Goal: Task Accomplishment & Management: Use online tool/utility

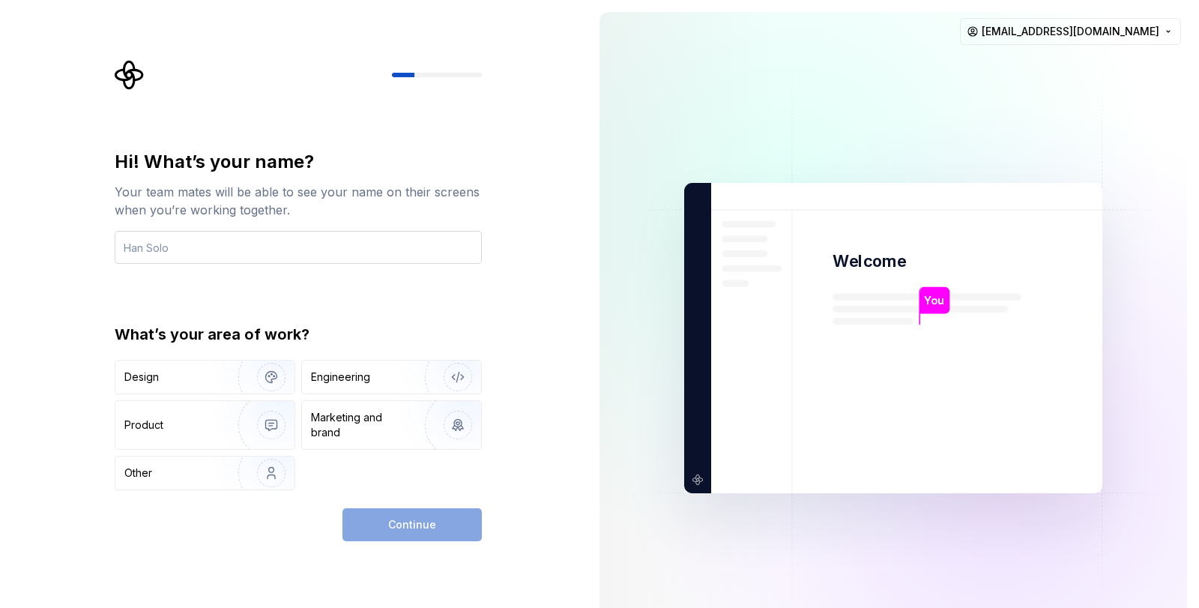
click at [255, 248] on input "text" at bounding box center [298, 247] width 367 height 33
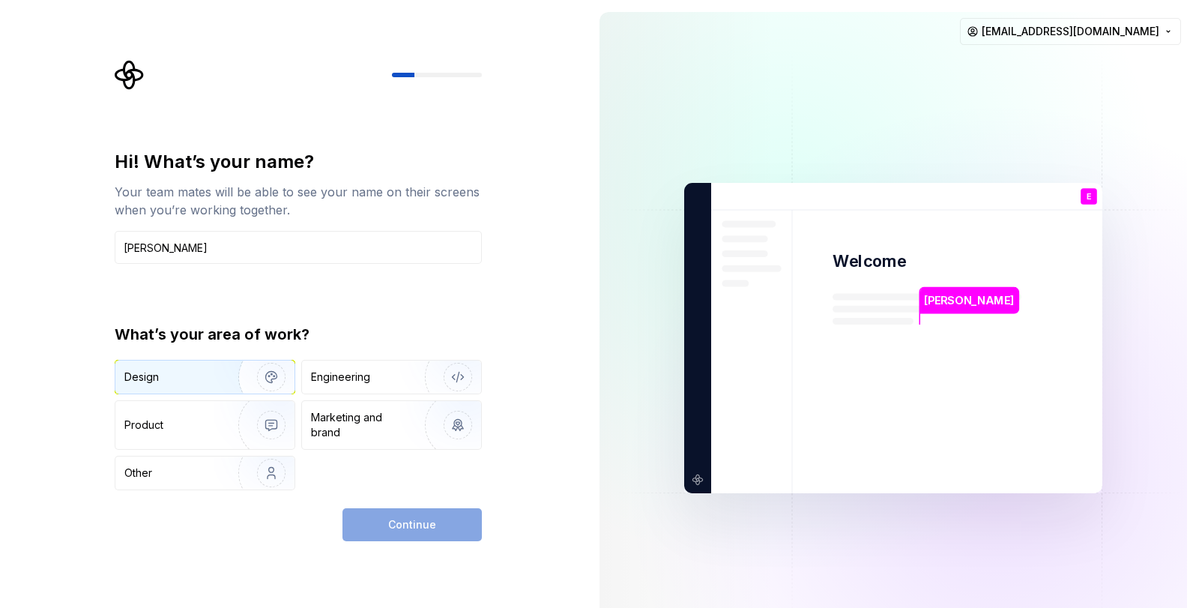
type input "Emmanuel Udevi"
click at [221, 375] on img "button" at bounding box center [262, 377] width 96 height 100
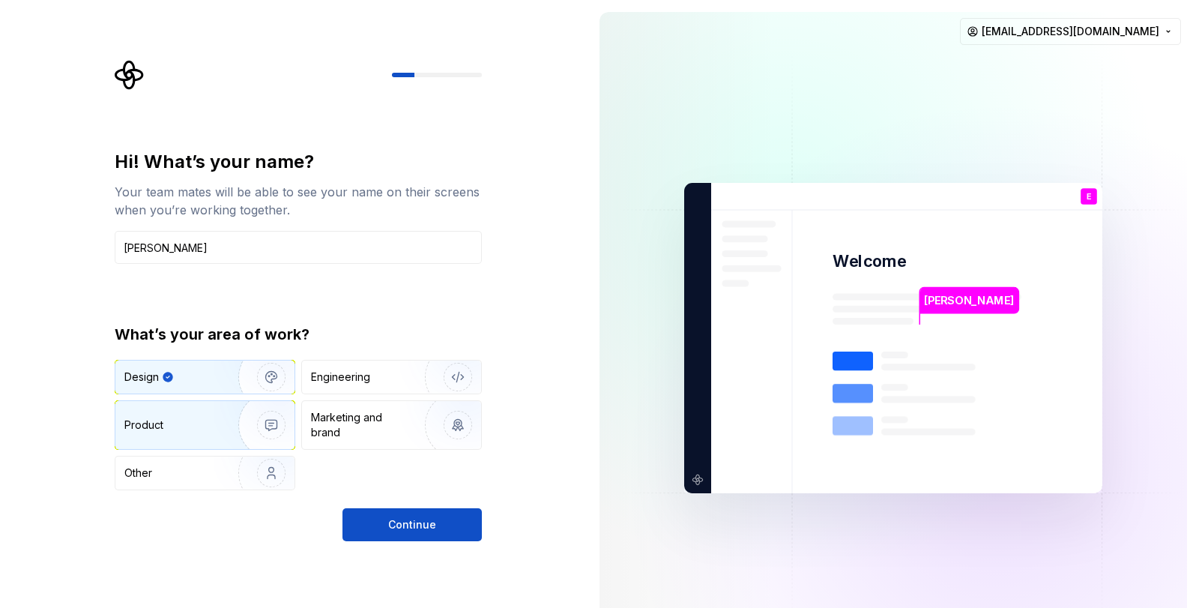
click at [211, 420] on div "Product" at bounding box center [173, 424] width 99 height 15
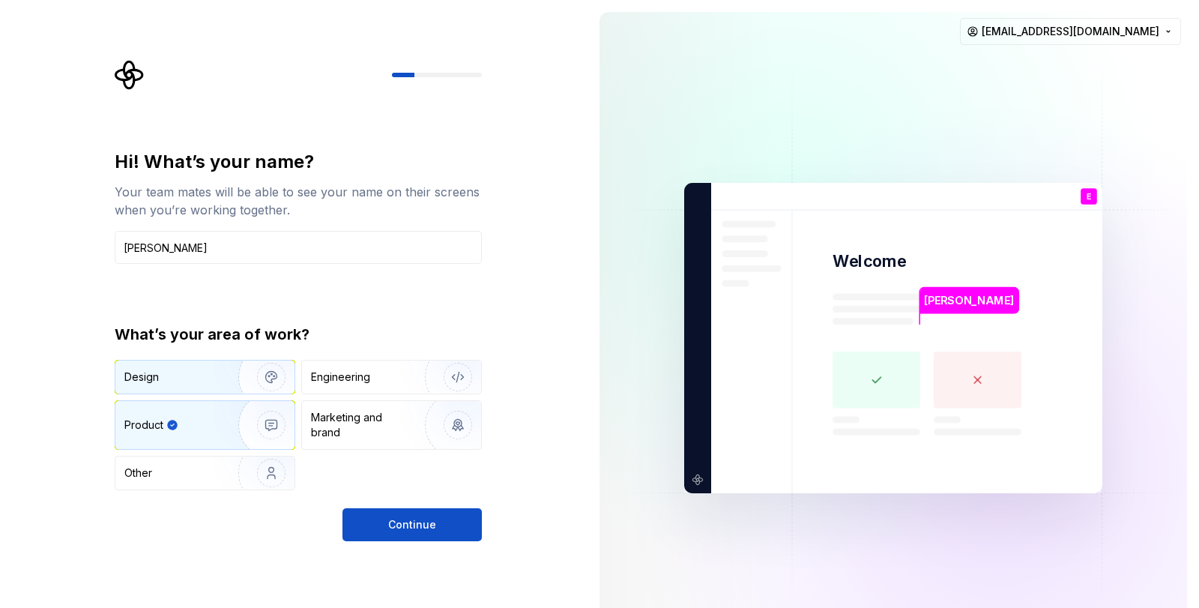
click at [208, 381] on div "Design" at bounding box center [171, 376] width 94 height 15
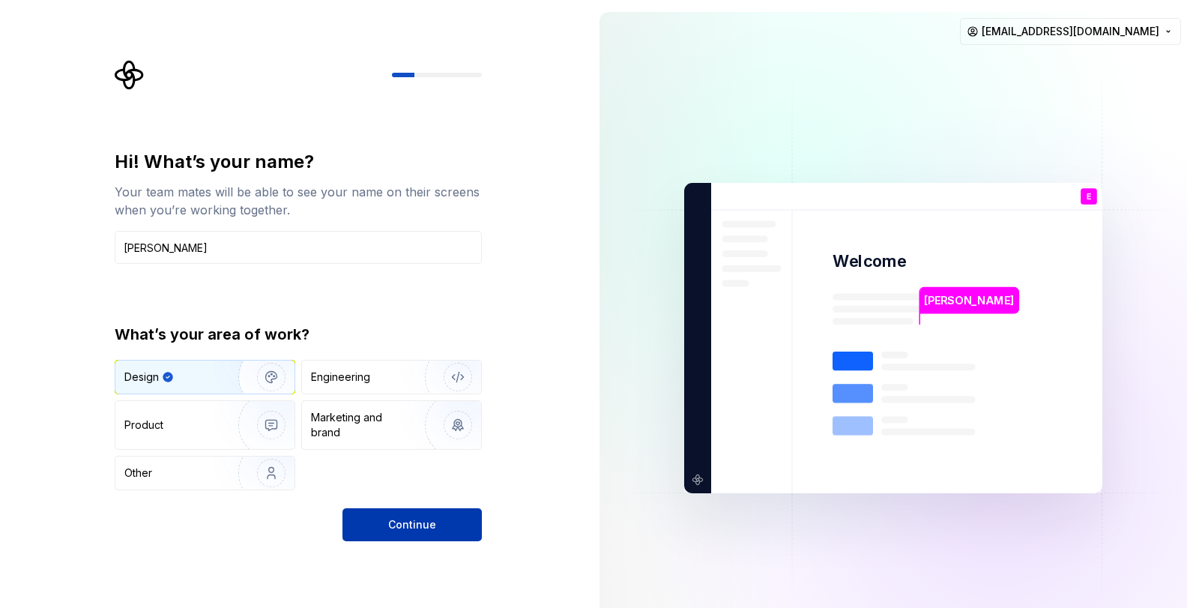
click at [381, 521] on button "Continue" at bounding box center [411, 524] width 139 height 33
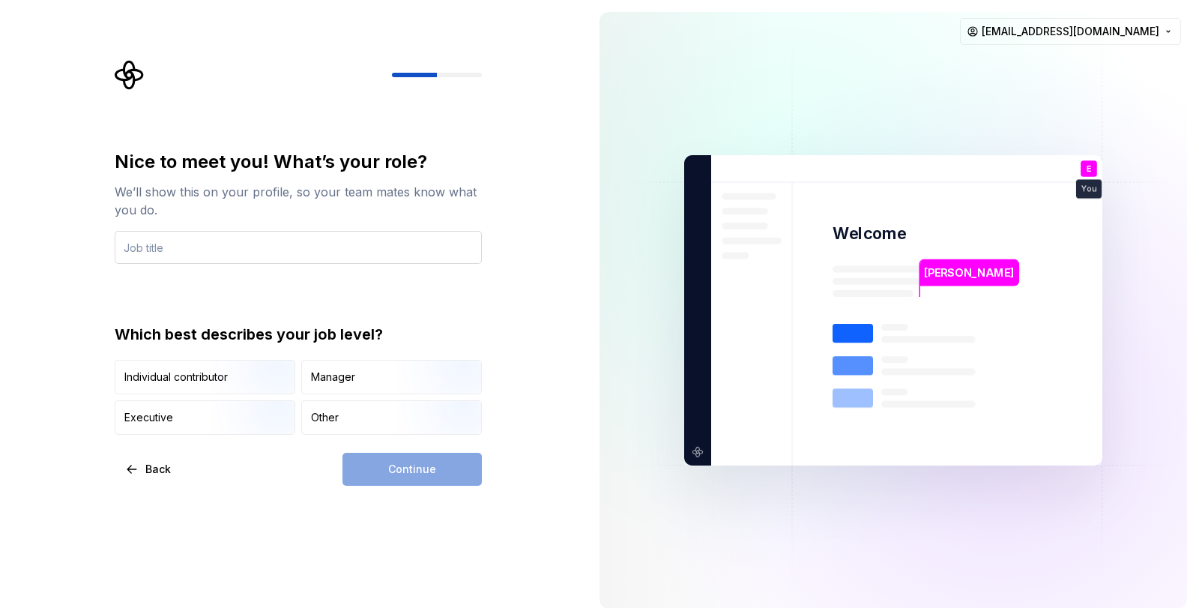
click at [247, 247] on input "text" at bounding box center [298, 247] width 367 height 33
click at [164, 247] on input "Graphic Designer" at bounding box center [298, 247] width 367 height 33
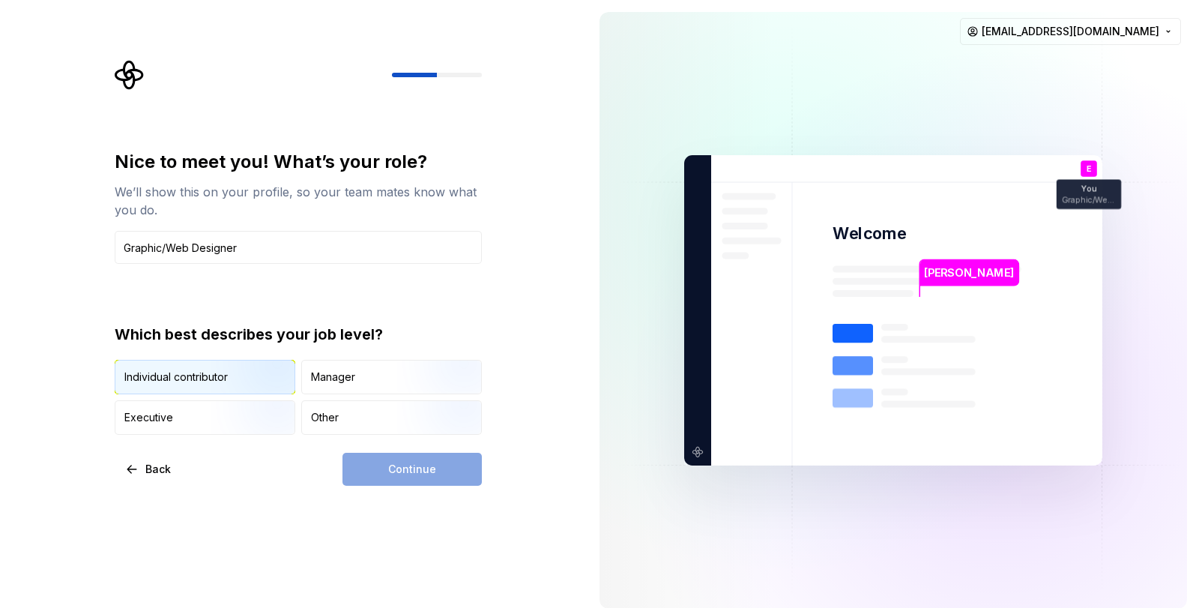
type input "Graphic/Web Designer"
click at [228, 380] on img "button" at bounding box center [259, 395] width 96 height 100
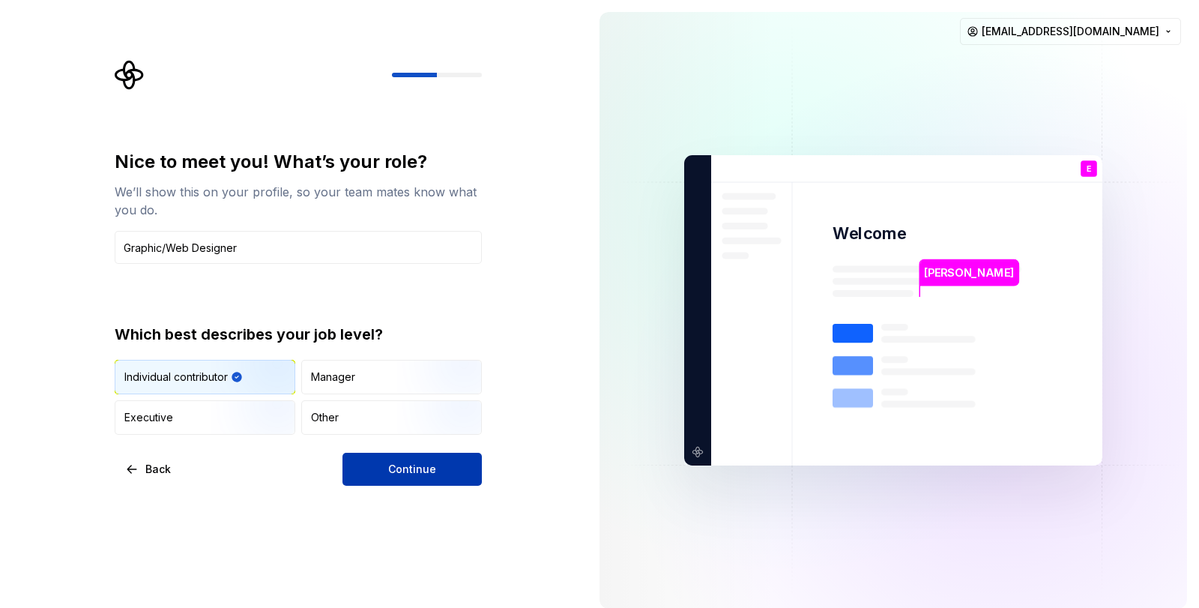
click at [384, 471] on button "Continue" at bounding box center [411, 469] width 139 height 33
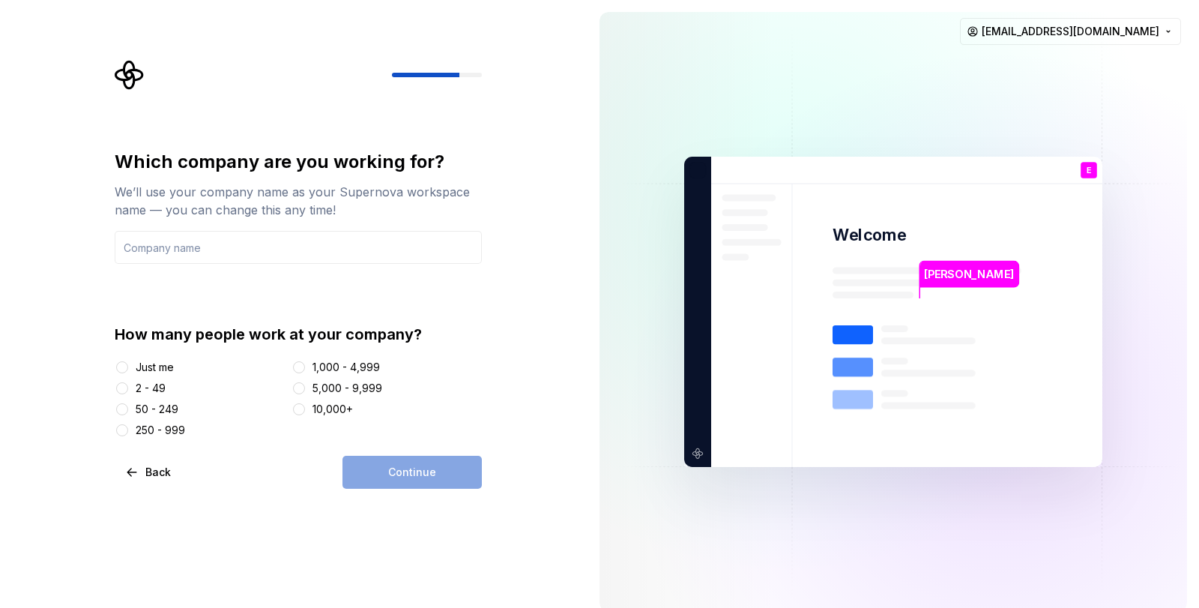
click at [129, 367] on div at bounding box center [122, 367] width 15 height 15
click at [121, 366] on button "Just me" at bounding box center [122, 367] width 12 height 12
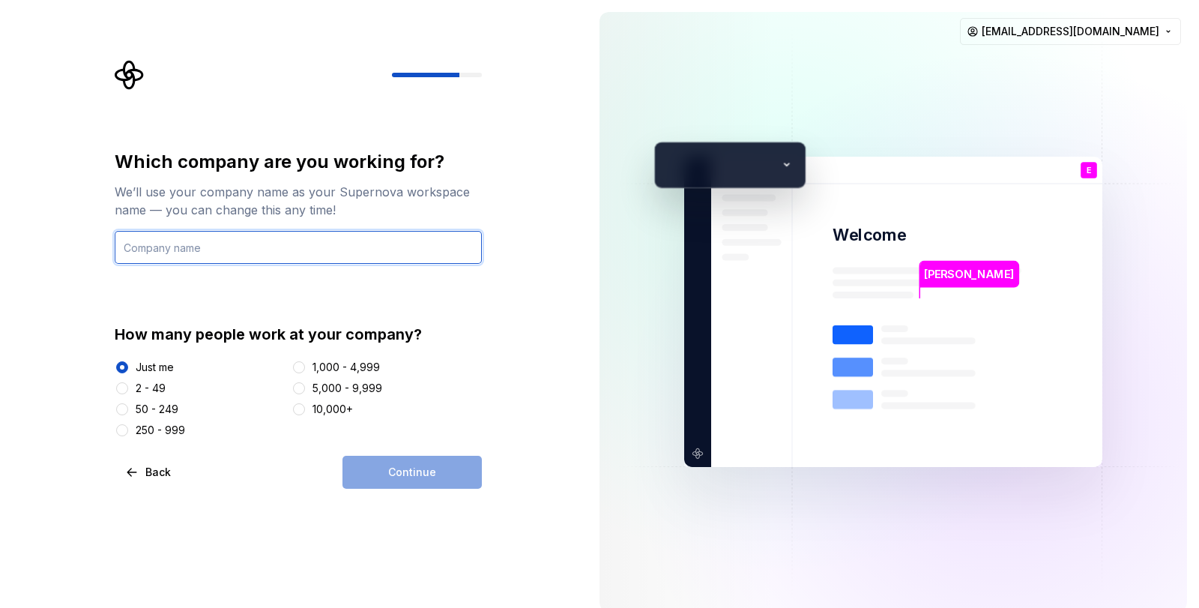
click at [202, 251] on input "text" at bounding box center [298, 247] width 367 height 33
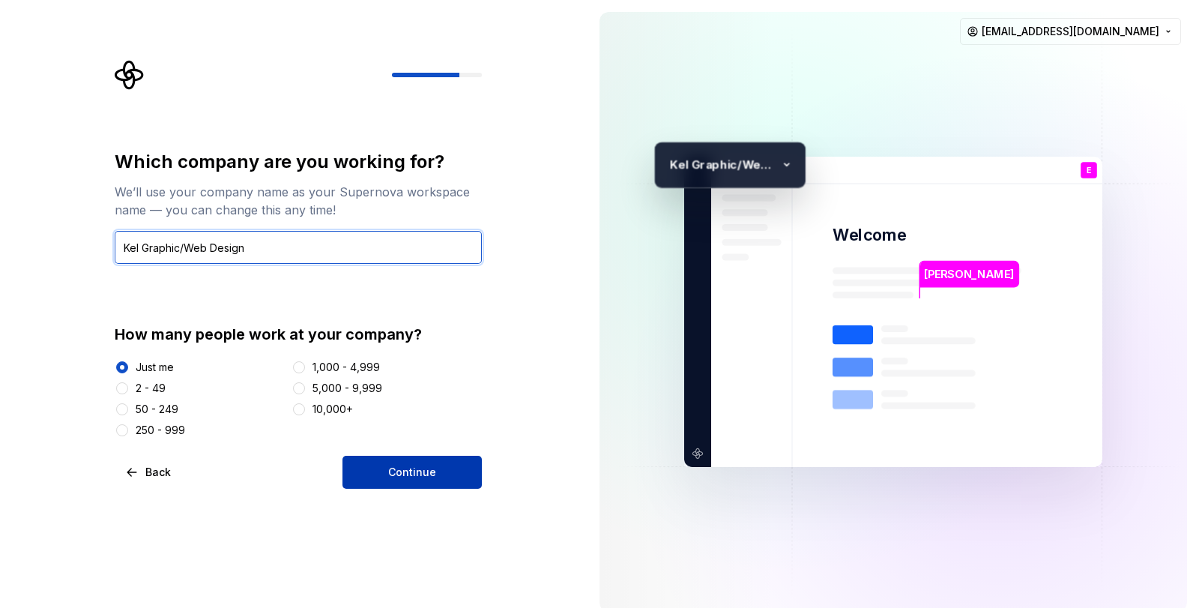
type input "Kel Graphic/Web Design"
click at [402, 464] on button "Continue" at bounding box center [411, 472] width 139 height 33
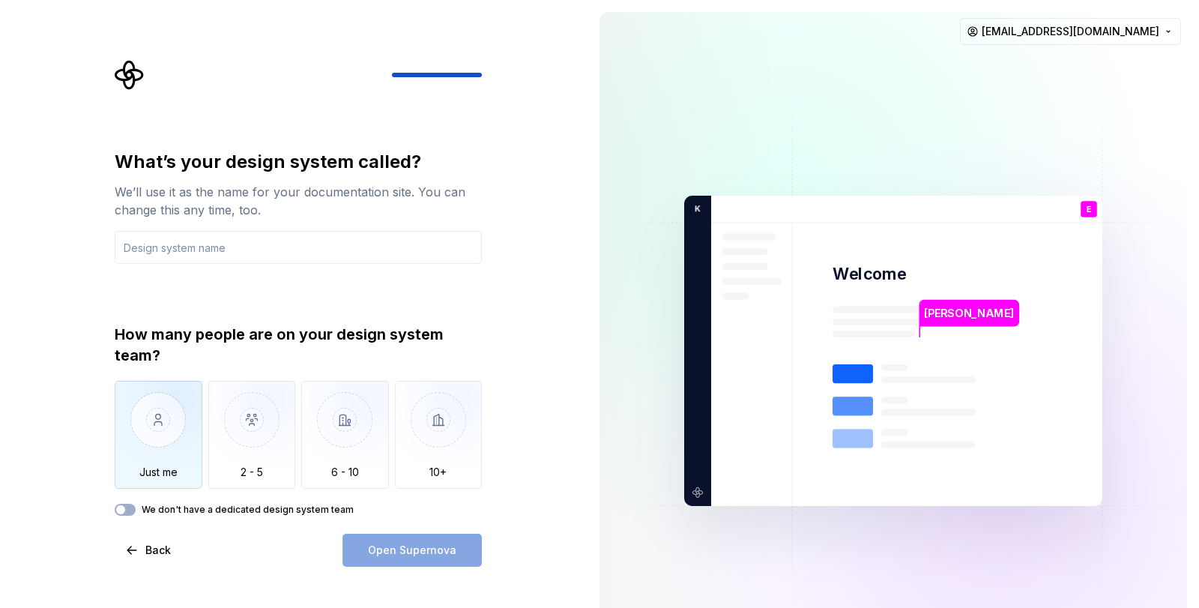
click at [157, 433] on img "button" at bounding box center [159, 431] width 88 height 100
click at [280, 247] on input "text" at bounding box center [298, 247] width 367 height 33
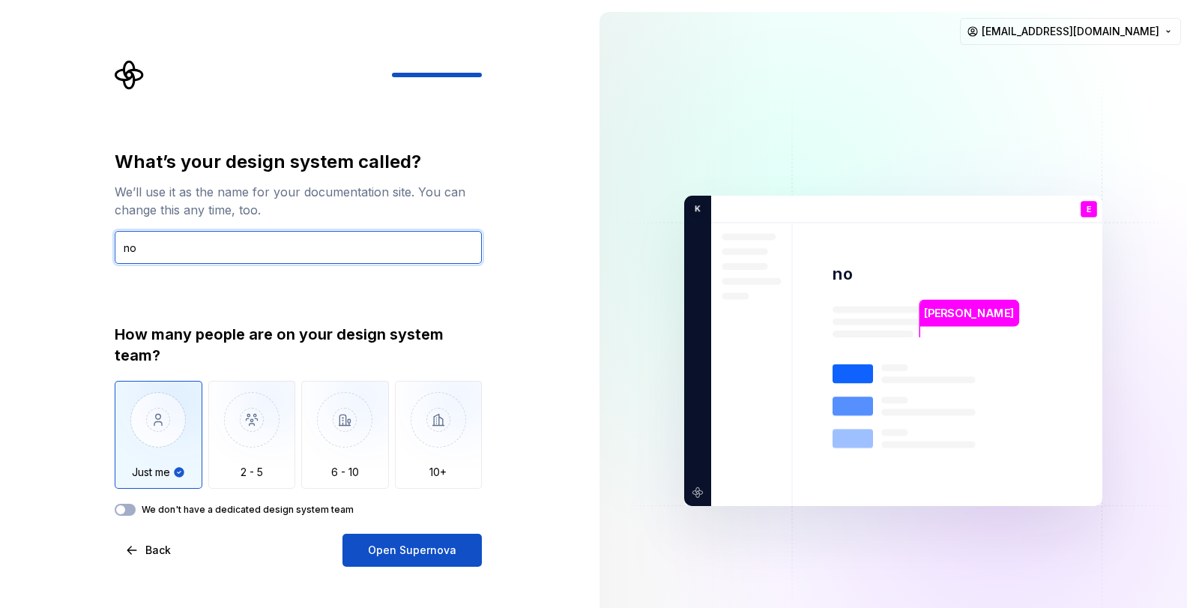
type input "n"
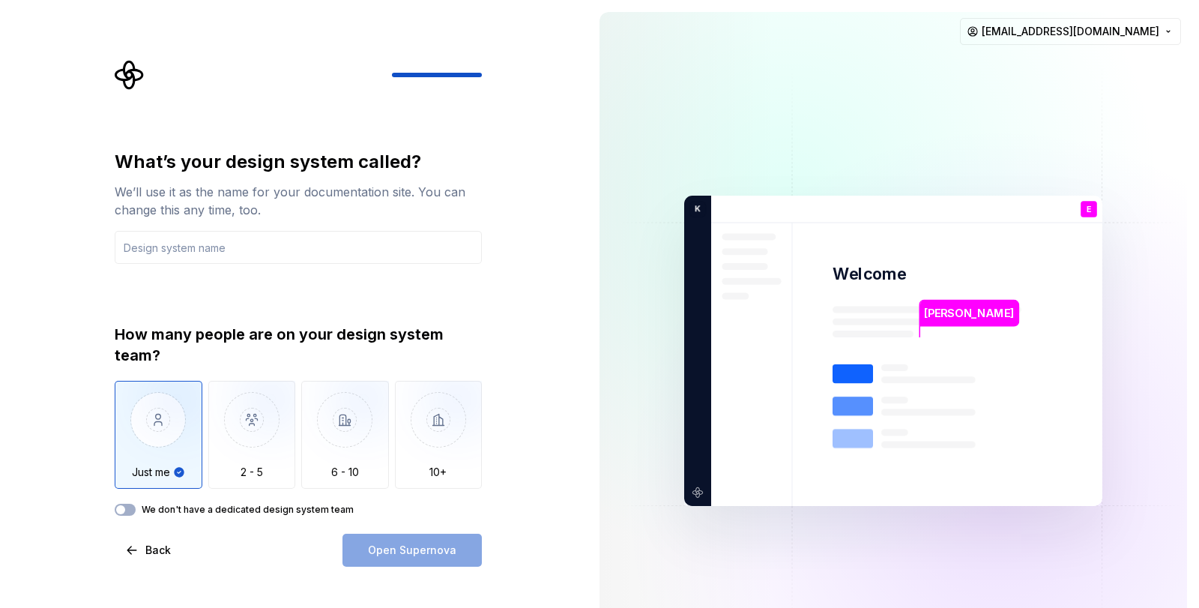
click at [169, 468] on img "button" at bounding box center [159, 431] width 88 height 100
click at [124, 508] on span "button" at bounding box center [120, 509] width 9 height 9
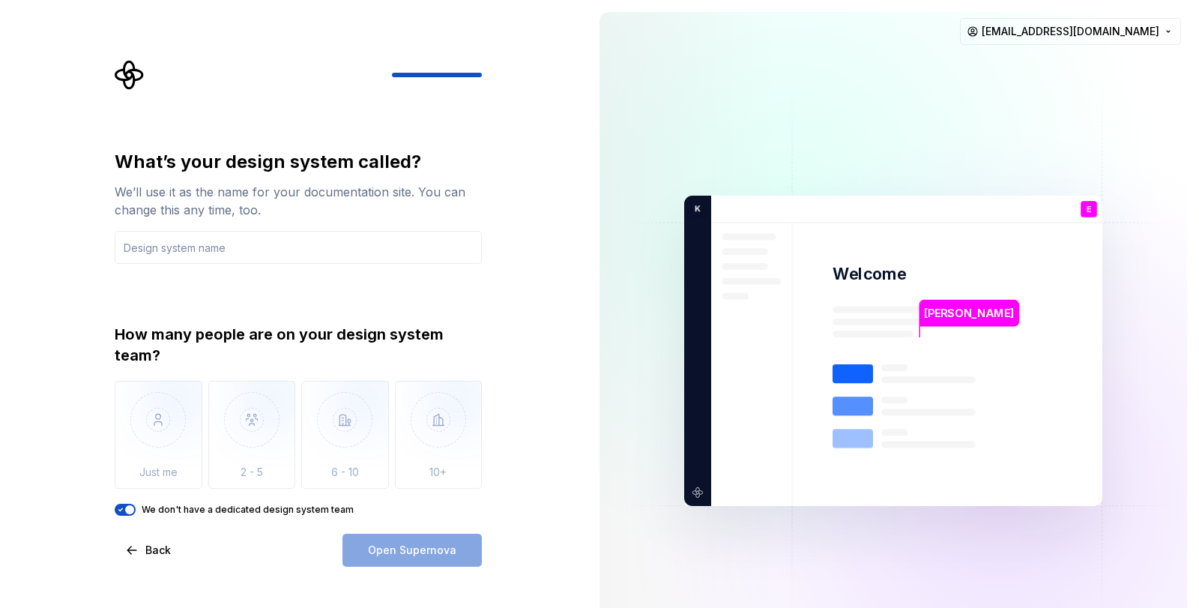
click at [408, 551] on div "Open Supernova" at bounding box center [411, 549] width 139 height 33
click at [127, 507] on span "button" at bounding box center [129, 509] width 9 height 9
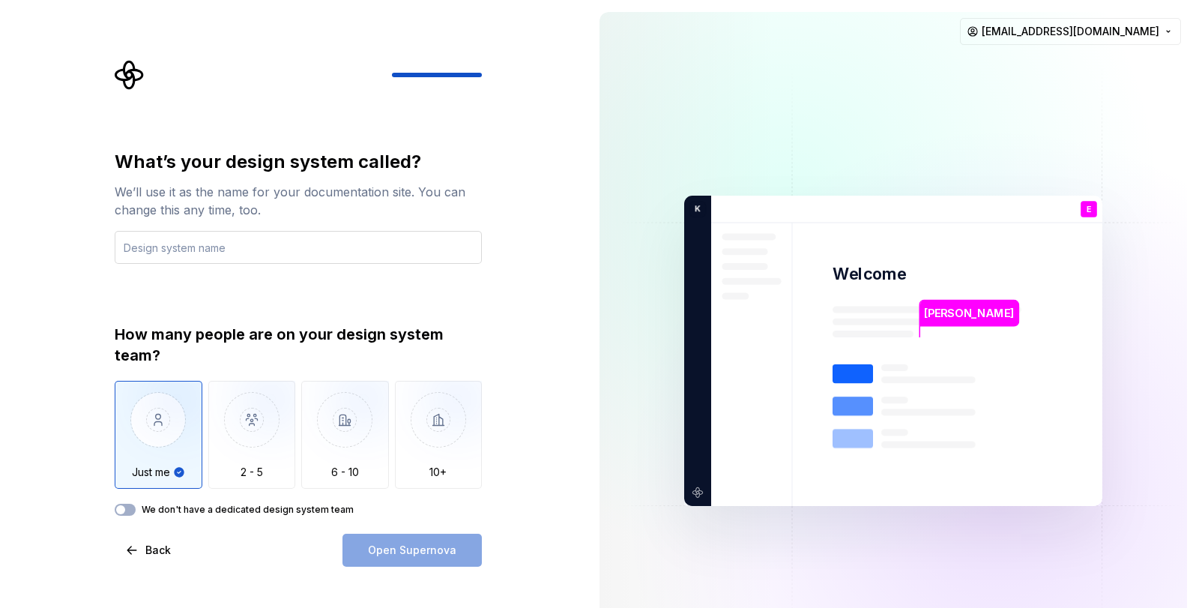
click at [200, 255] on input "text" at bounding box center [298, 247] width 367 height 33
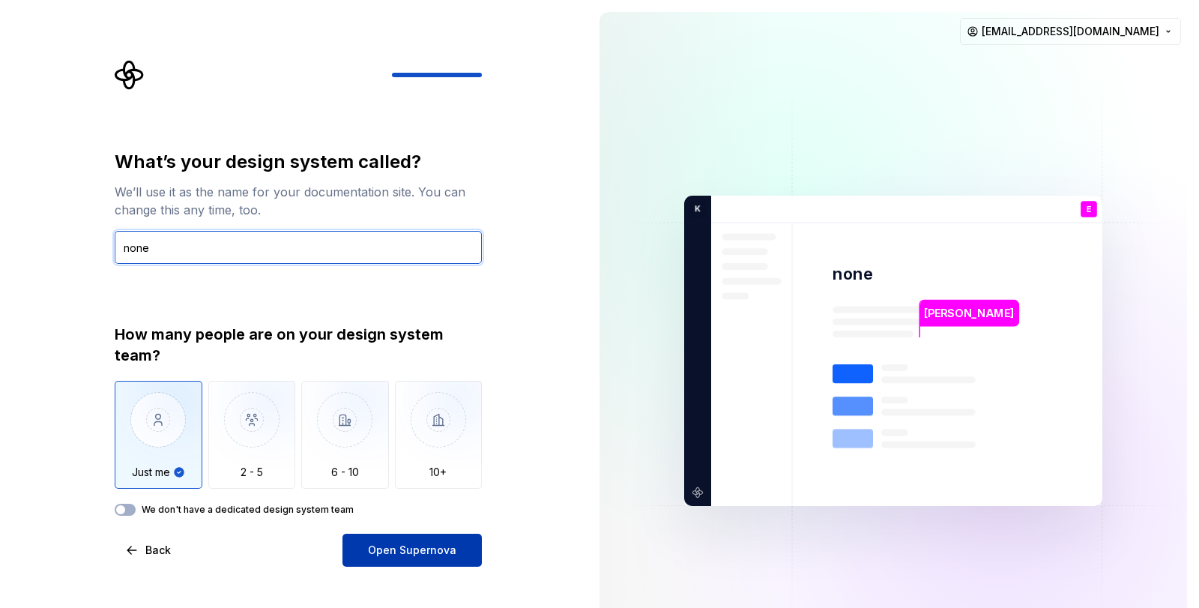
type input "none"
click at [432, 550] on span "Open Supernova" at bounding box center [412, 549] width 88 height 15
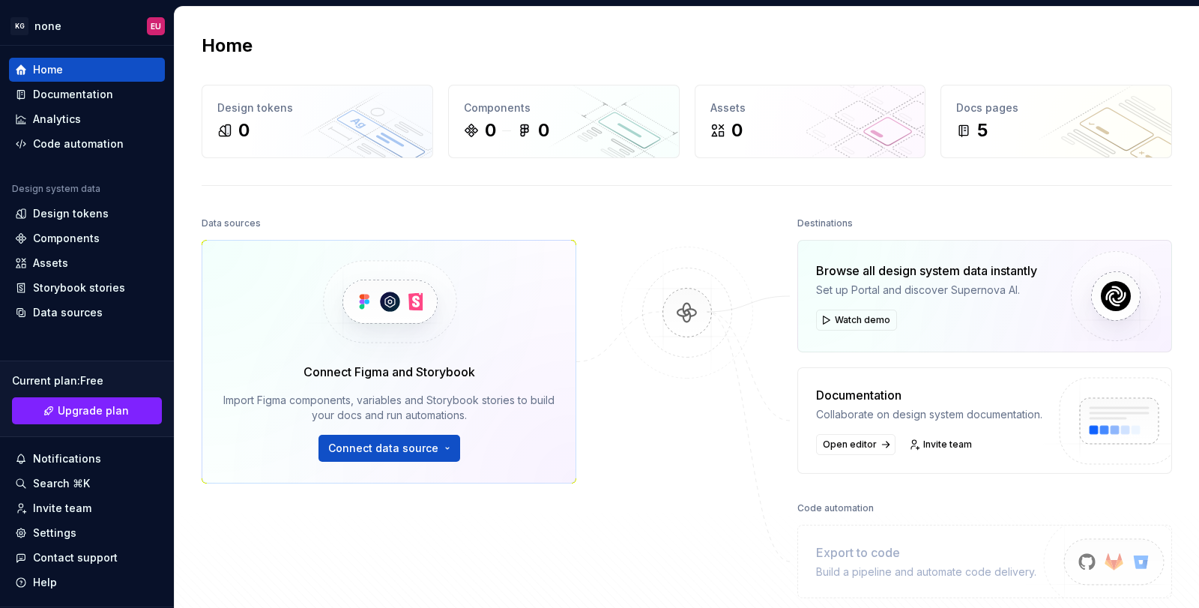
click at [684, 309] on img at bounding box center [686, 328] width 145 height 163
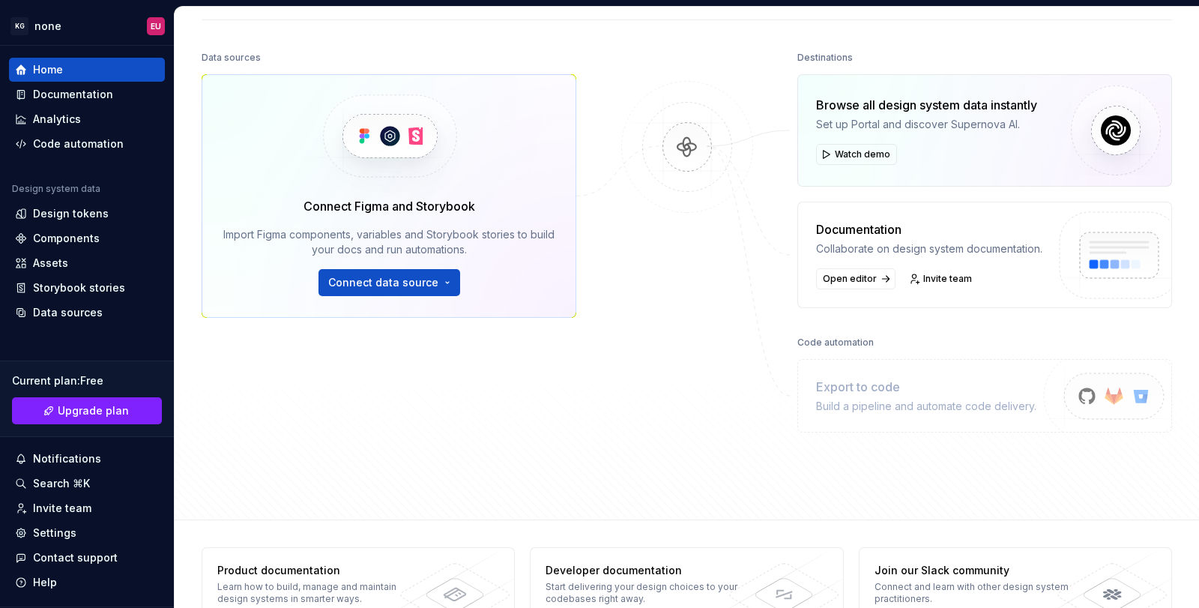
scroll to position [205, 0]
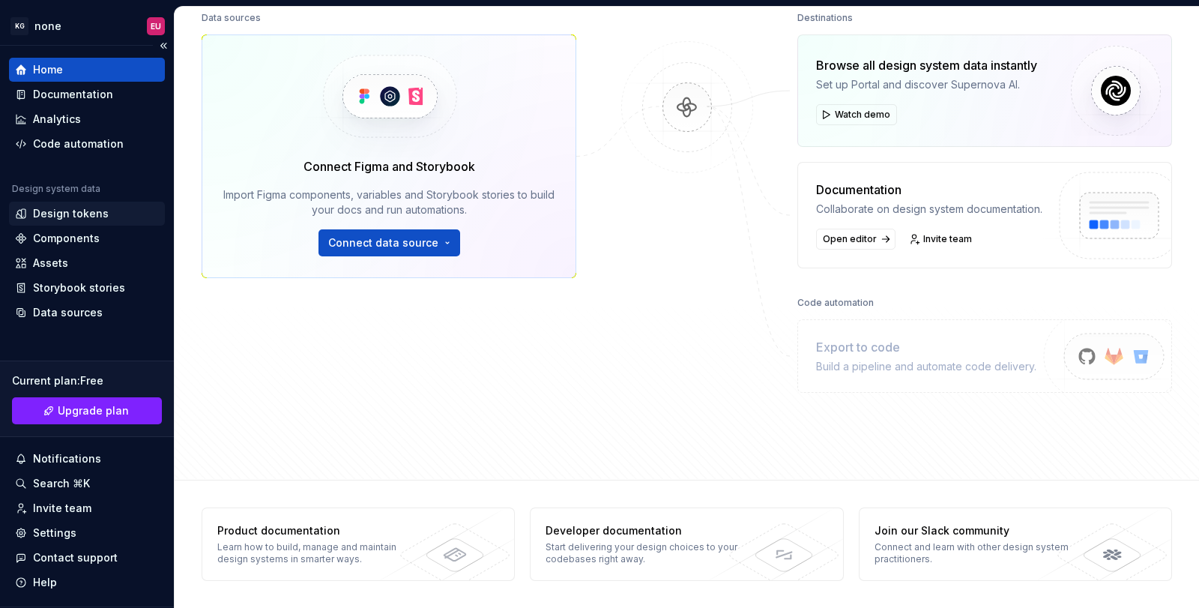
click at [64, 213] on div "Design tokens" at bounding box center [71, 213] width 76 height 15
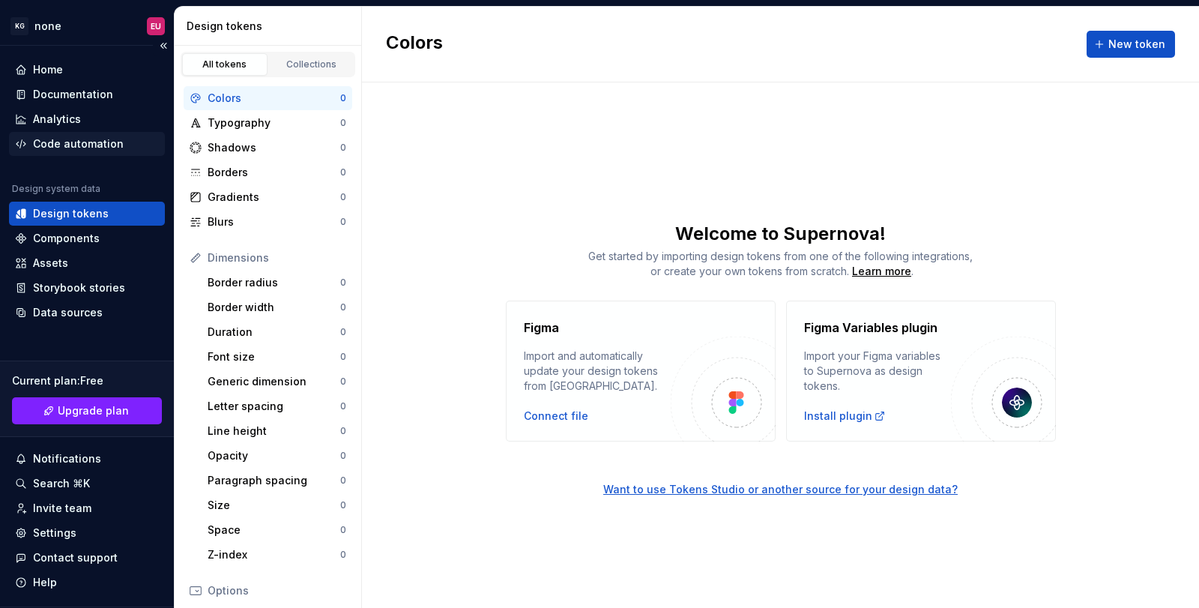
click at [69, 145] on div "Code automation" at bounding box center [78, 143] width 91 height 15
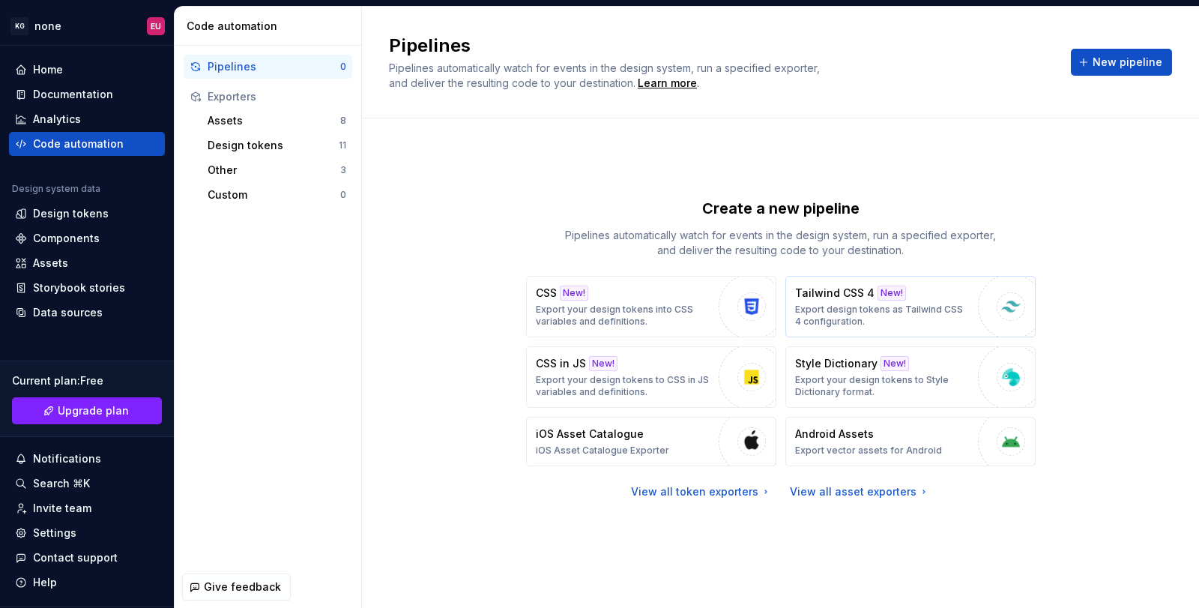
click at [942, 312] on p "Export design tokens as Tailwind CSS 4 configuration." at bounding box center [882, 315] width 175 height 24
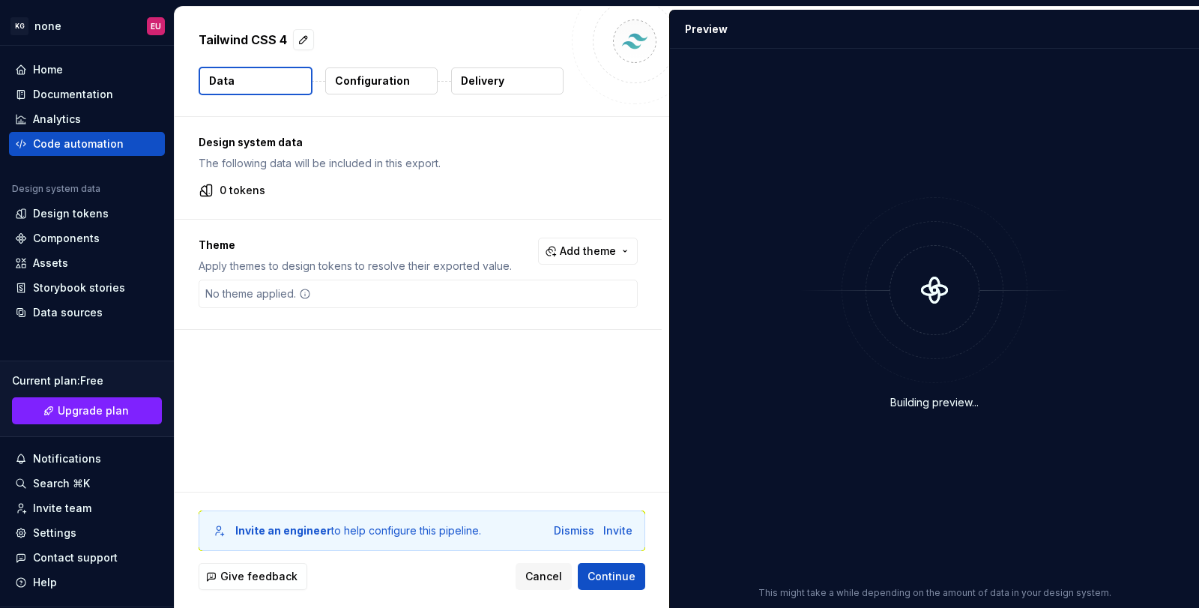
click at [339, 163] on p "The following data will be included in this export." at bounding box center [418, 163] width 439 height 15
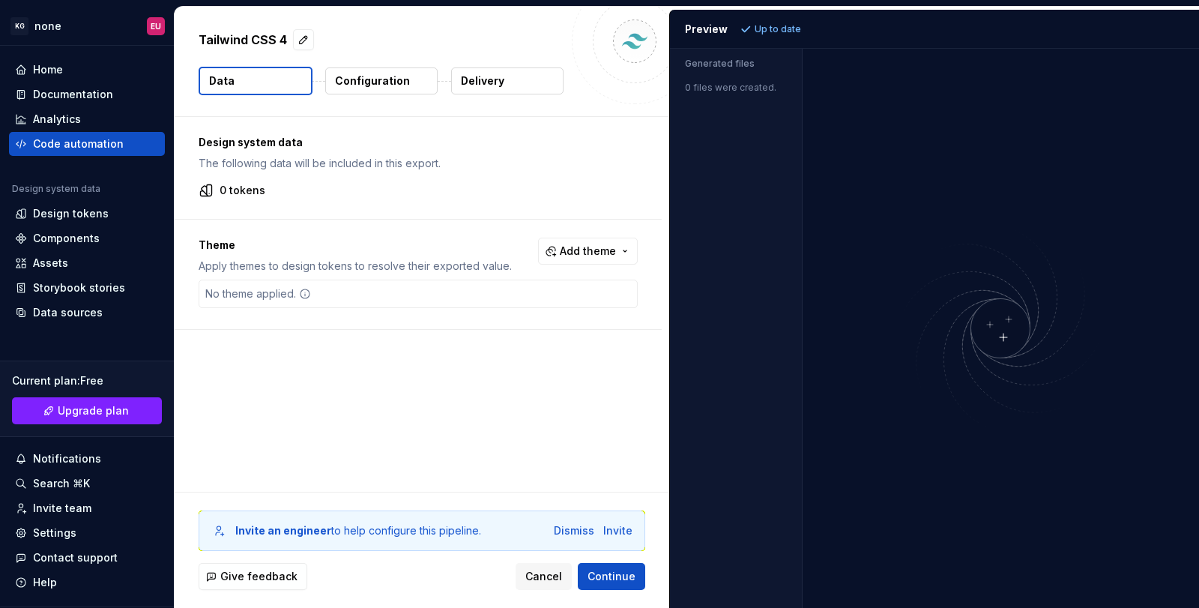
click at [1003, 333] on img at bounding box center [1000, 328] width 360 height 213
click at [588, 532] on div "Dismiss" at bounding box center [574, 530] width 40 height 15
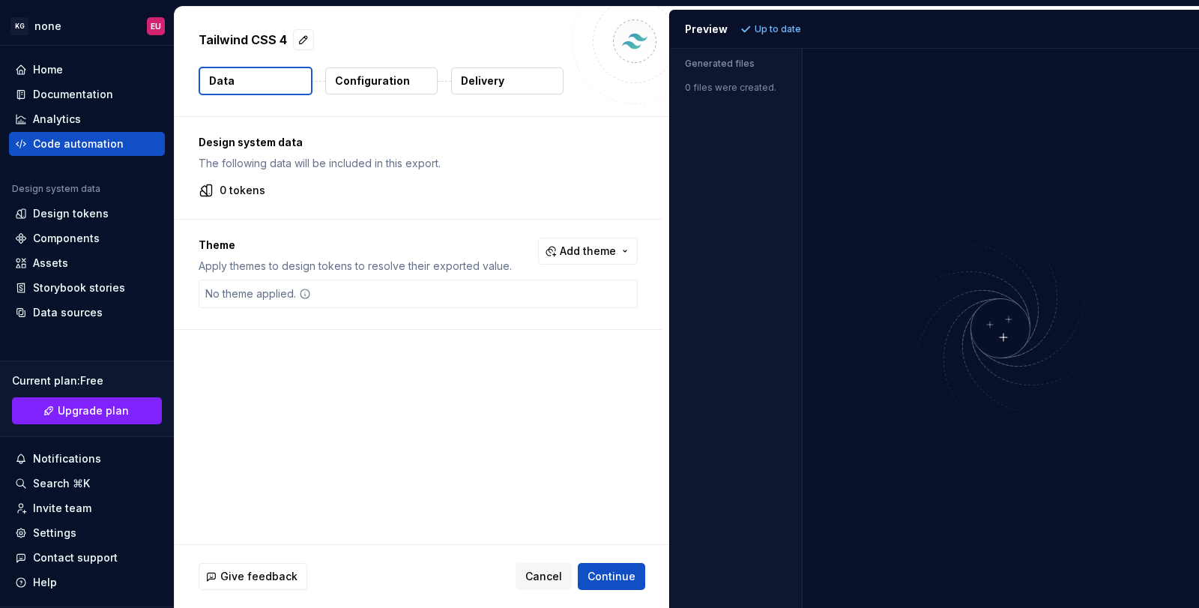
click at [349, 85] on p "Configuration" at bounding box center [372, 80] width 75 height 15
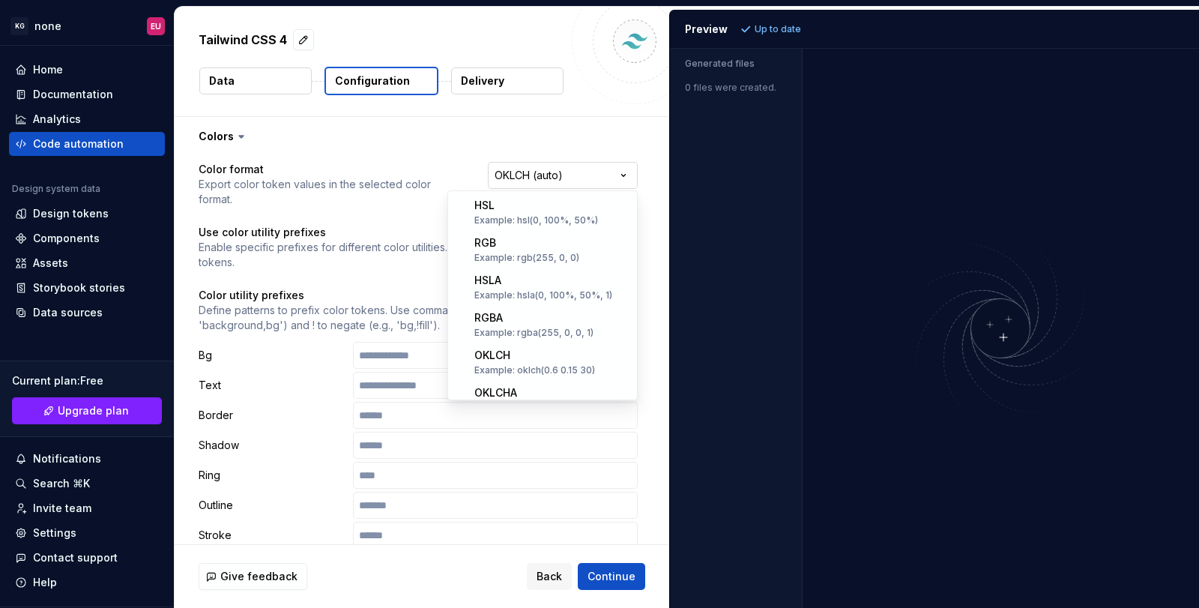
click at [527, 176] on html "**********" at bounding box center [599, 304] width 1199 height 608
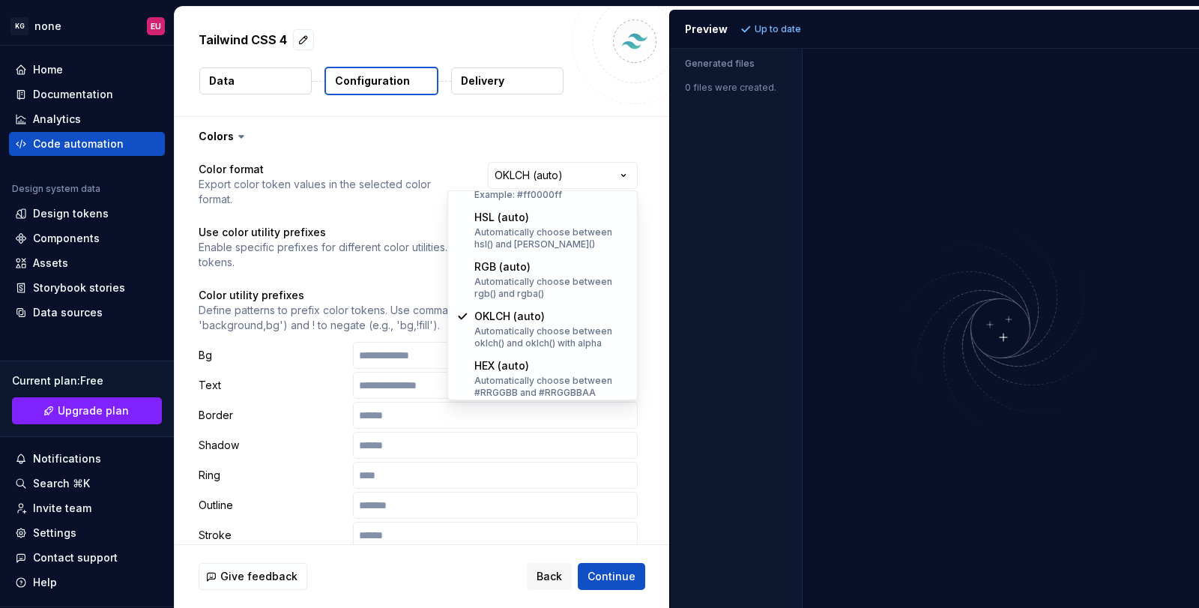
scroll to position [294, 0]
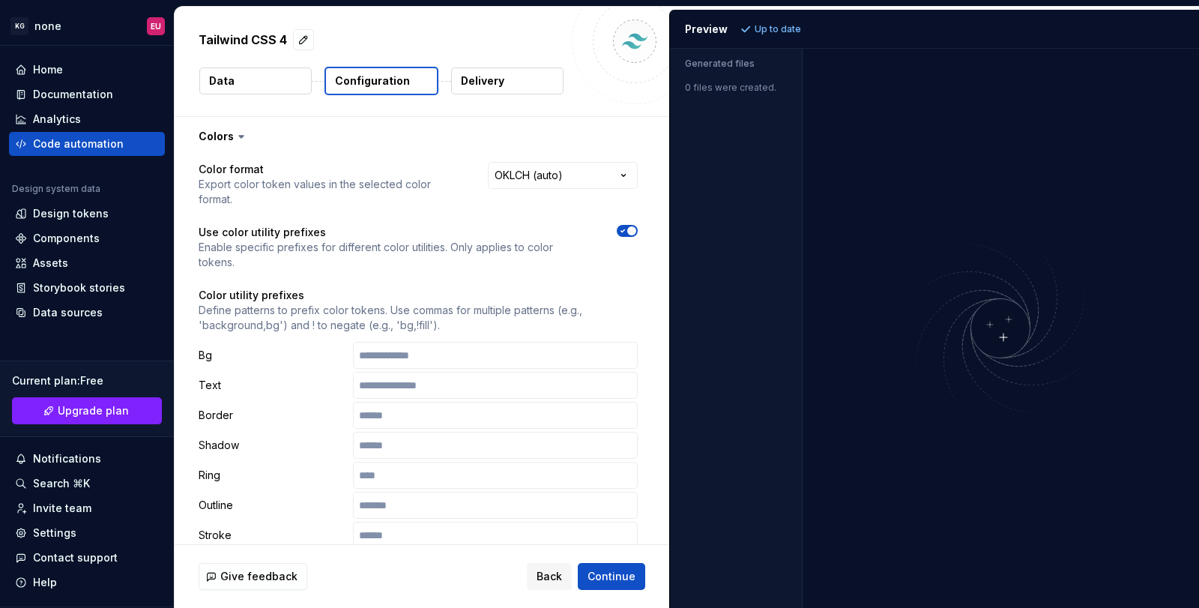
click at [551, 178] on html "**********" at bounding box center [599, 304] width 1199 height 608
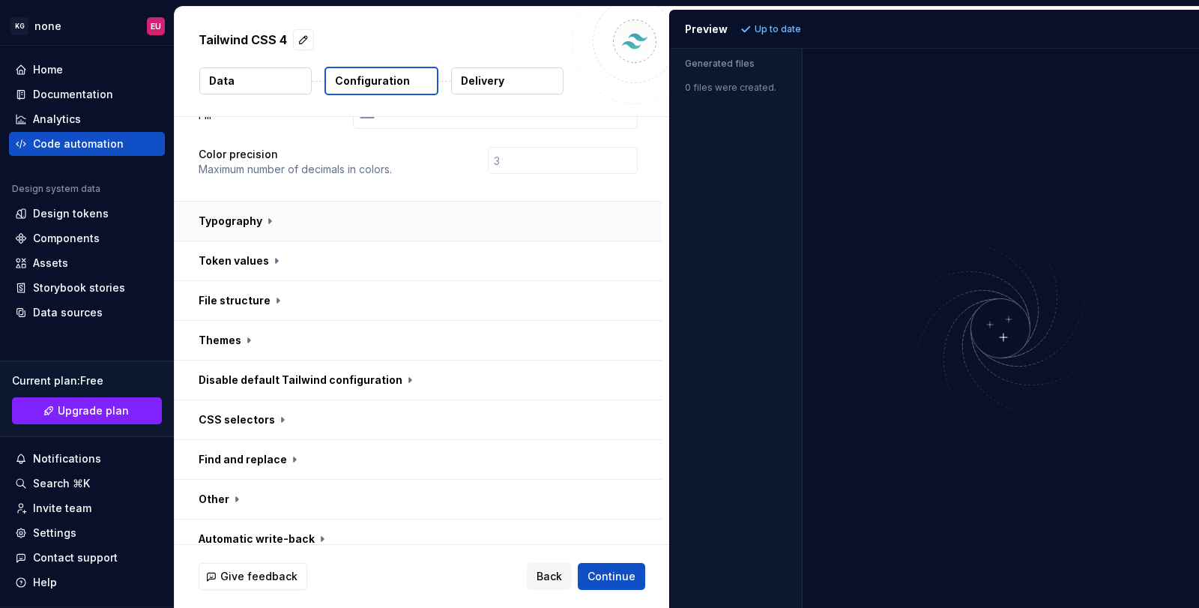
scroll to position [465, 0]
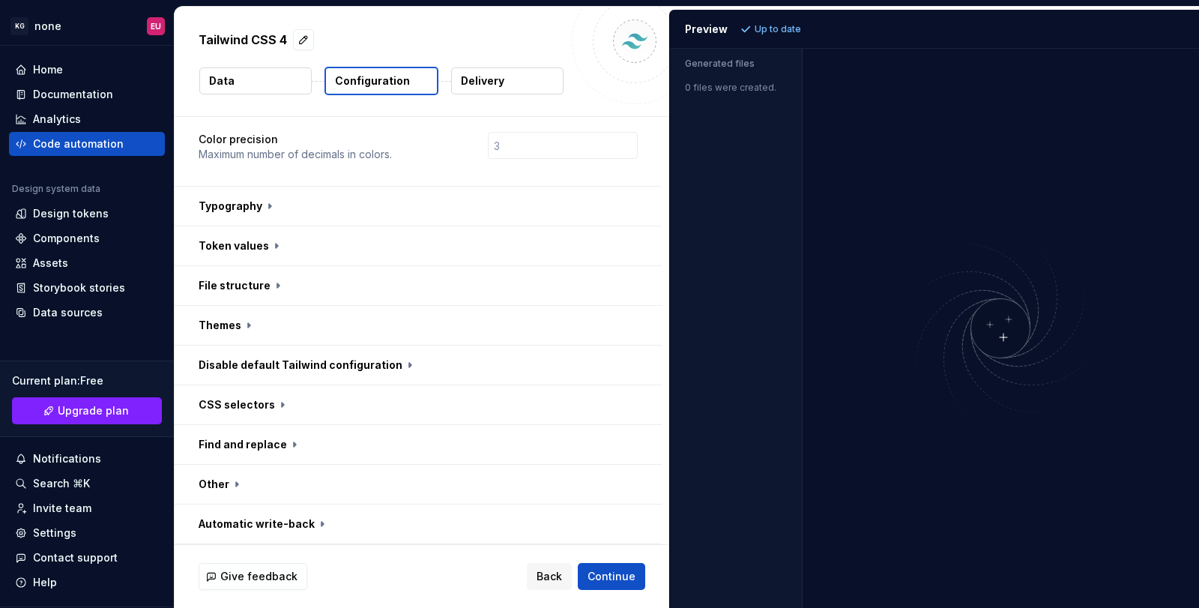
click at [476, 79] on p "Delivery" at bounding box center [482, 80] width 43 height 15
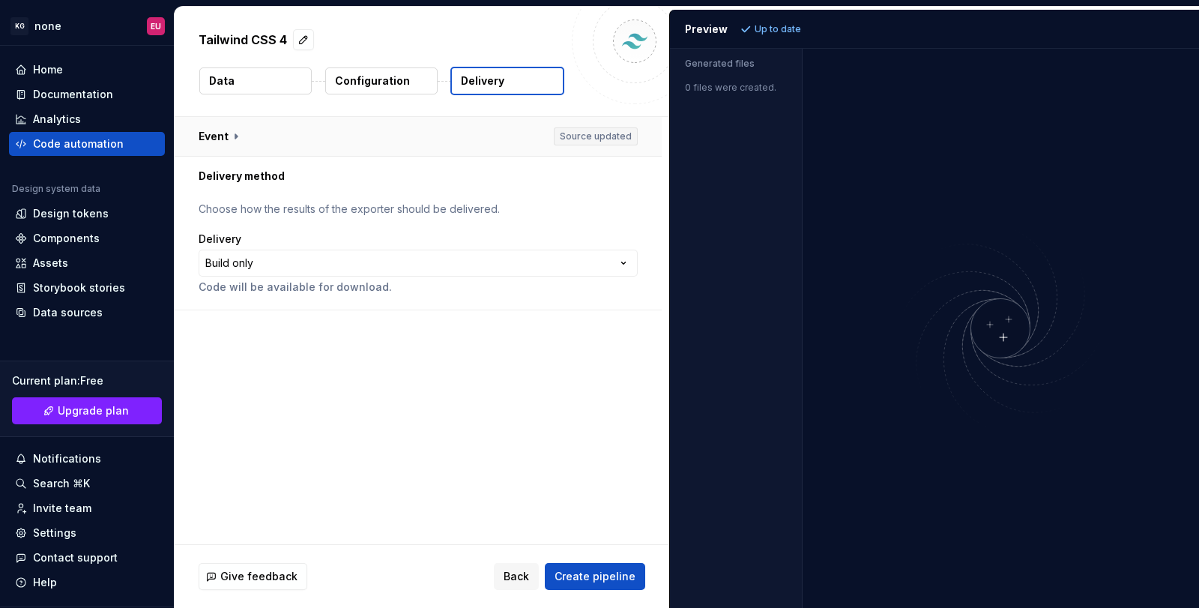
click at [235, 135] on button "button" at bounding box center [418, 136] width 487 height 39
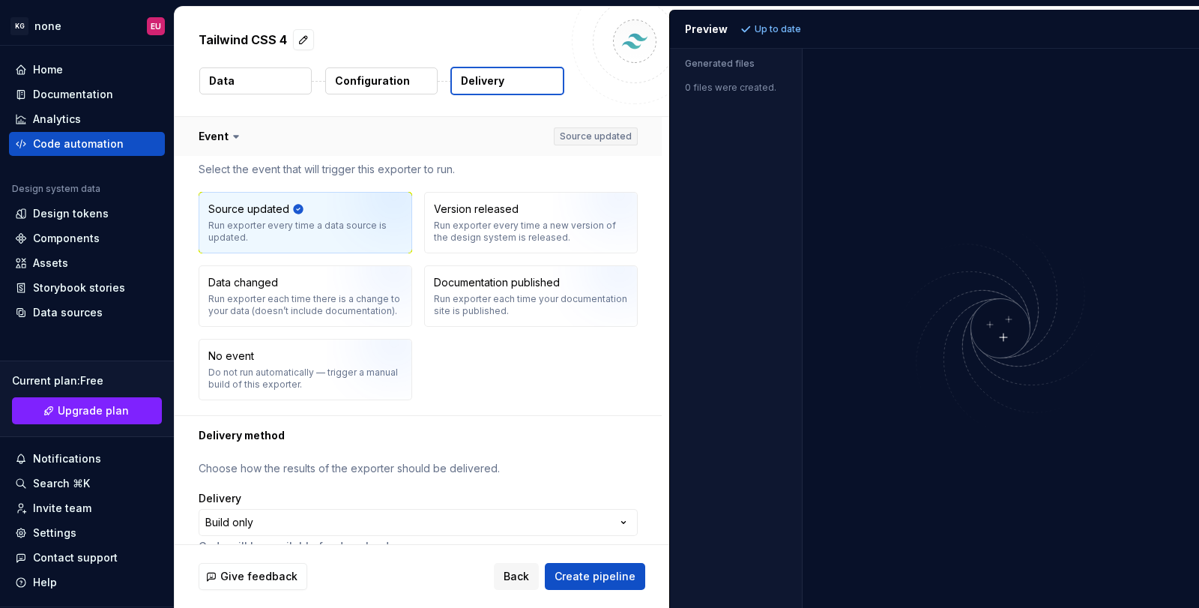
click at [235, 135] on icon at bounding box center [236, 136] width 15 height 15
click at [225, 134] on button "button" at bounding box center [418, 136] width 487 height 39
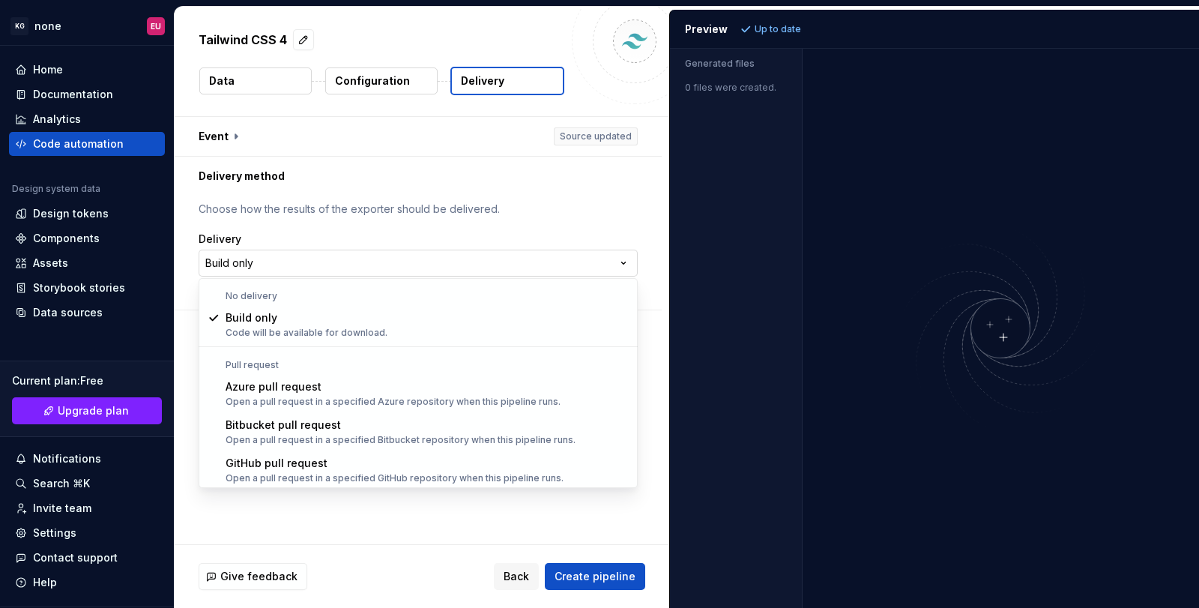
click at [228, 264] on html "**********" at bounding box center [599, 304] width 1199 height 608
click at [236, 260] on html "**********" at bounding box center [599, 304] width 1199 height 608
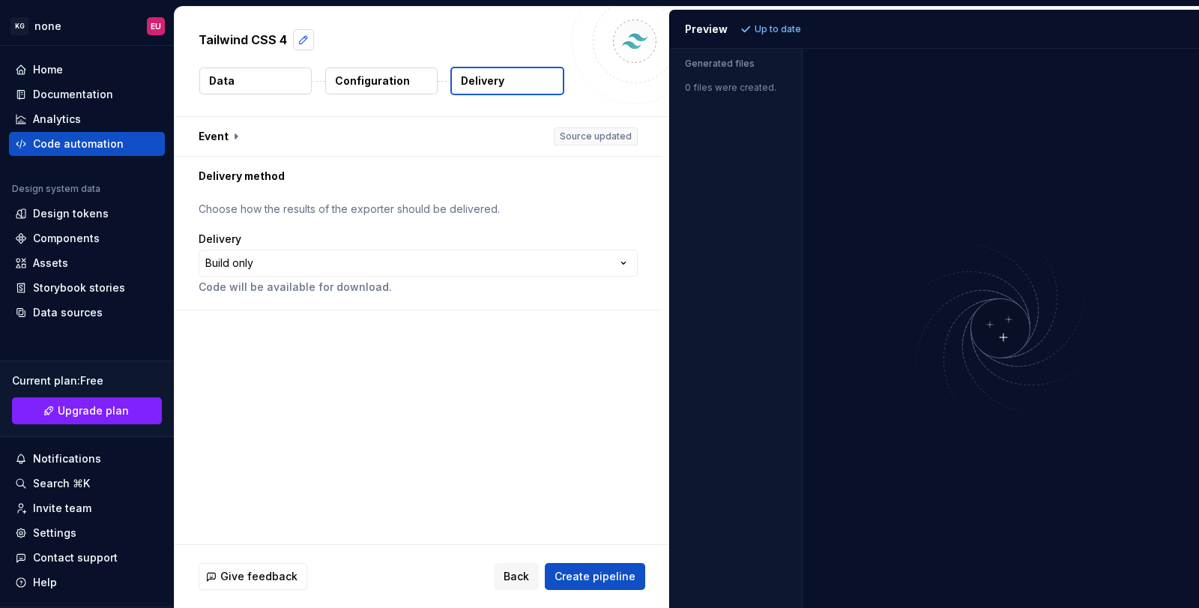
click at [300, 39] on button "button" at bounding box center [303, 39] width 21 height 21
click at [336, 344] on div "**********" at bounding box center [422, 330] width 495 height 427
click at [335, 344] on div "**********" at bounding box center [422, 330] width 495 height 427
click at [570, 576] on span "Create pipeline" at bounding box center [594, 576] width 81 height 15
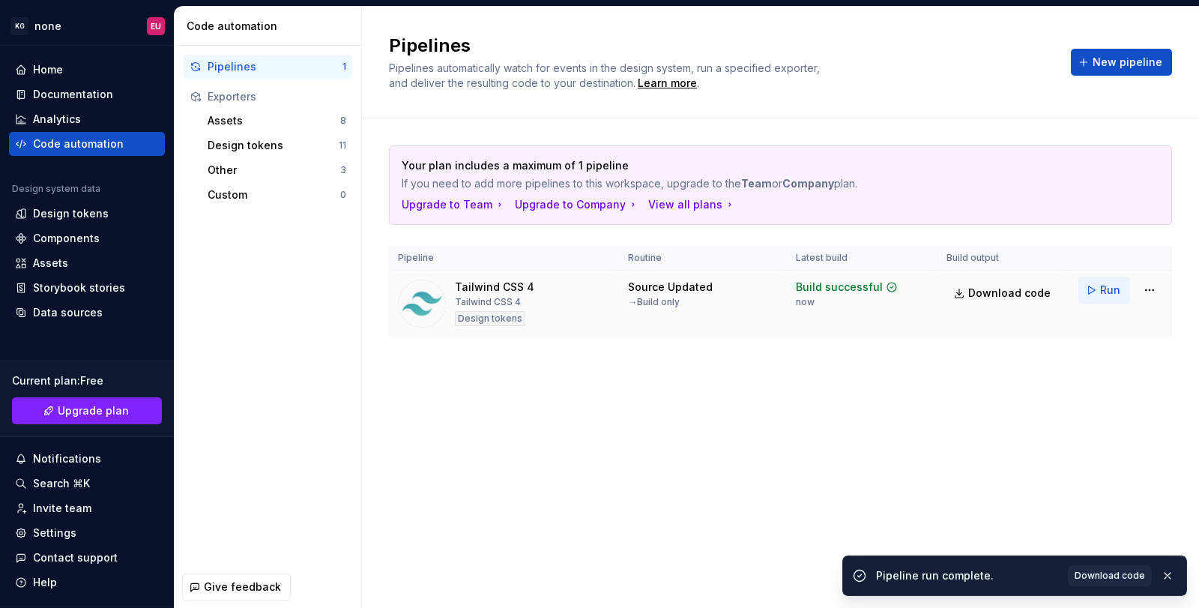
click at [1099, 287] on button "Run" at bounding box center [1104, 289] width 52 height 27
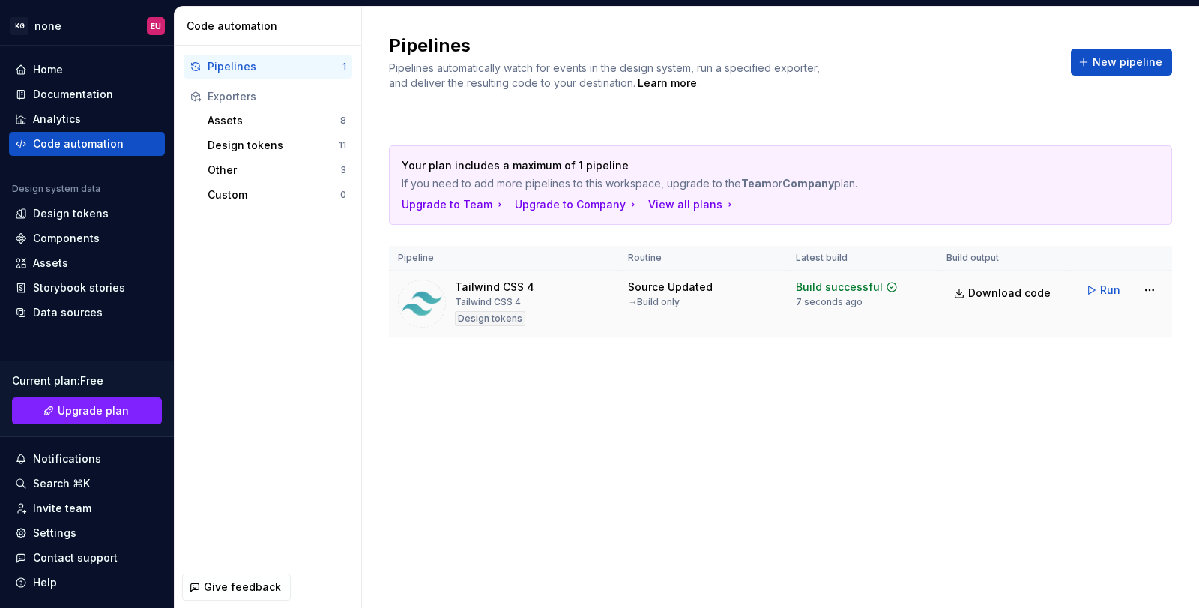
click at [689, 294] on div "Source Updated" at bounding box center [670, 286] width 85 height 15
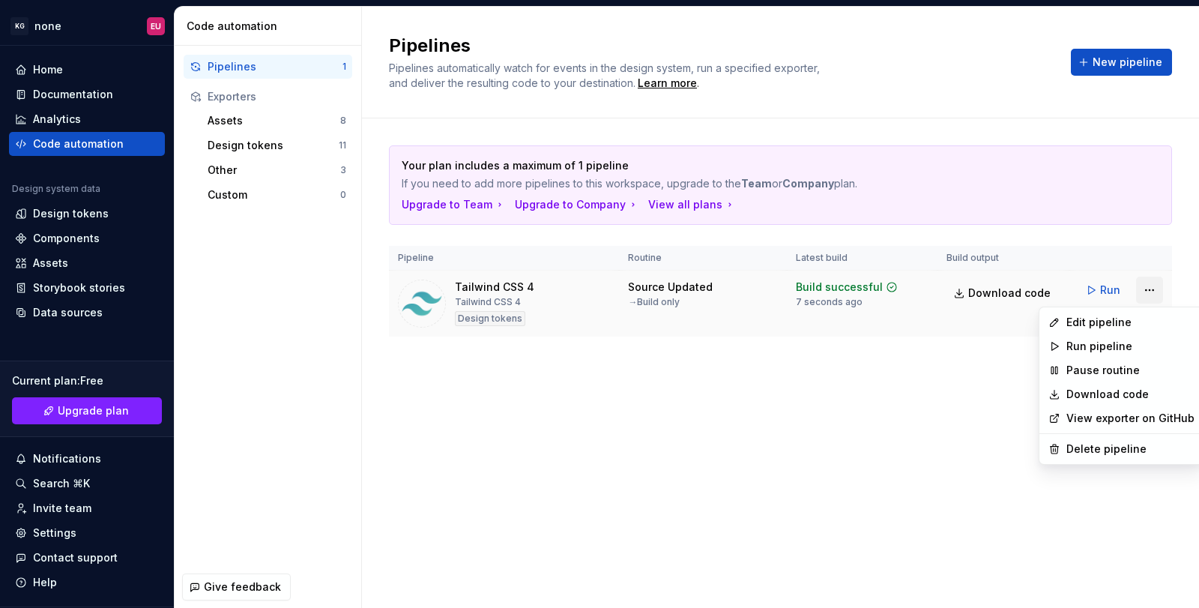
click at [1153, 290] on html "KG none EU Home Documentation Analytics Code automation Design system data Desi…" at bounding box center [599, 304] width 1199 height 608
click at [1120, 319] on div "Edit pipeline" at bounding box center [1130, 322] width 128 height 15
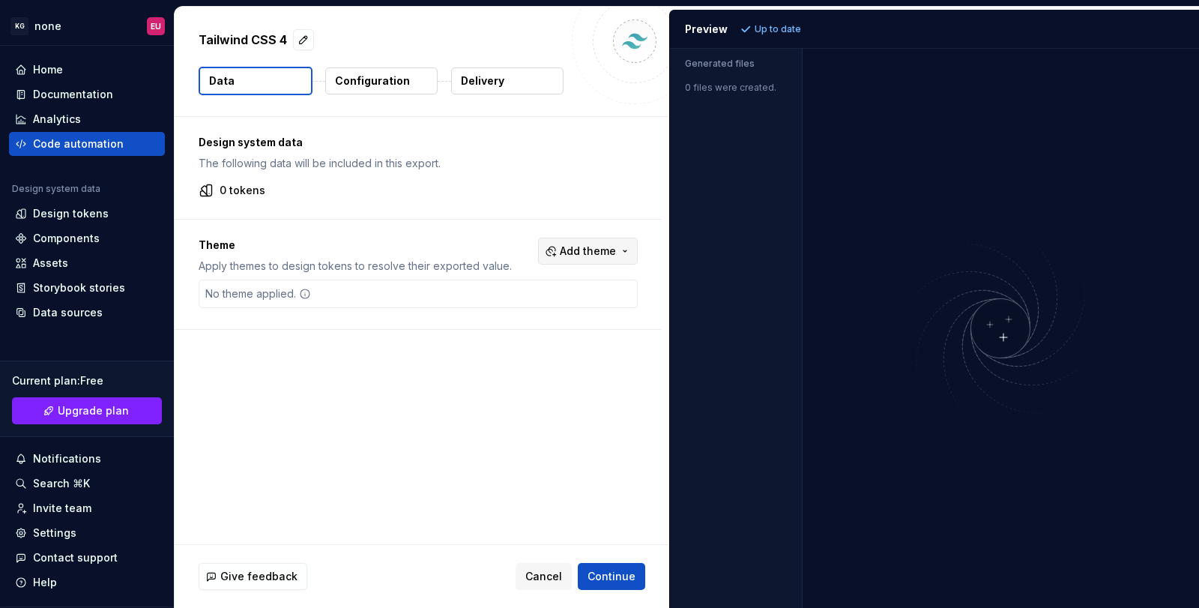
click at [581, 254] on span "Add theme" at bounding box center [588, 251] width 56 height 15
click at [472, 309] on div "Suggestions" at bounding box center [474, 311] width 12 height 12
click at [582, 247] on html "KG none EU Home Documentation Analytics Code automation Design system data Desi…" at bounding box center [599, 304] width 1199 height 608
click at [582, 247] on span "Add theme" at bounding box center [588, 251] width 56 height 15
click at [501, 345] on html "KG none EU Home Documentation Analytics Code automation Design system data Desi…" at bounding box center [599, 304] width 1199 height 608
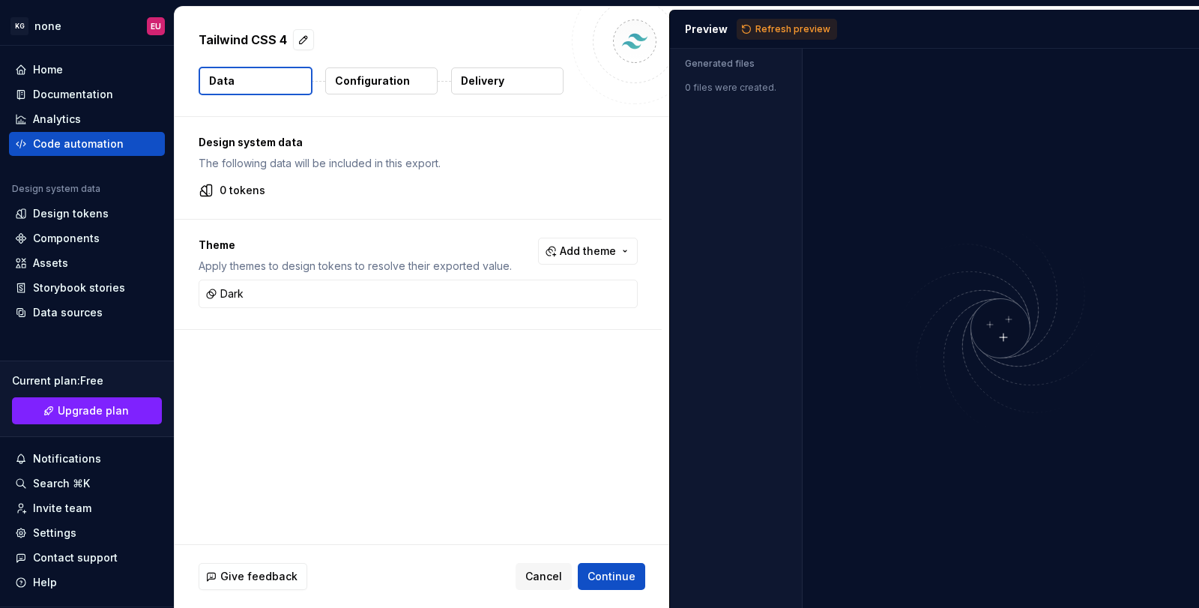
click at [379, 83] on p "Configuration" at bounding box center [372, 80] width 75 height 15
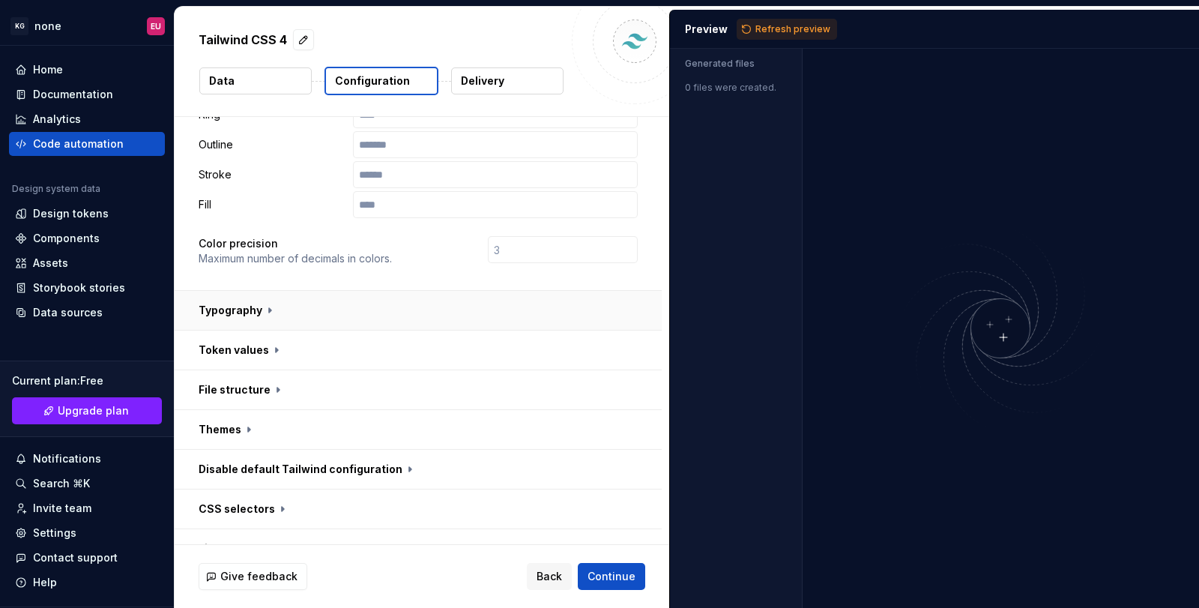
scroll to position [375, 0]
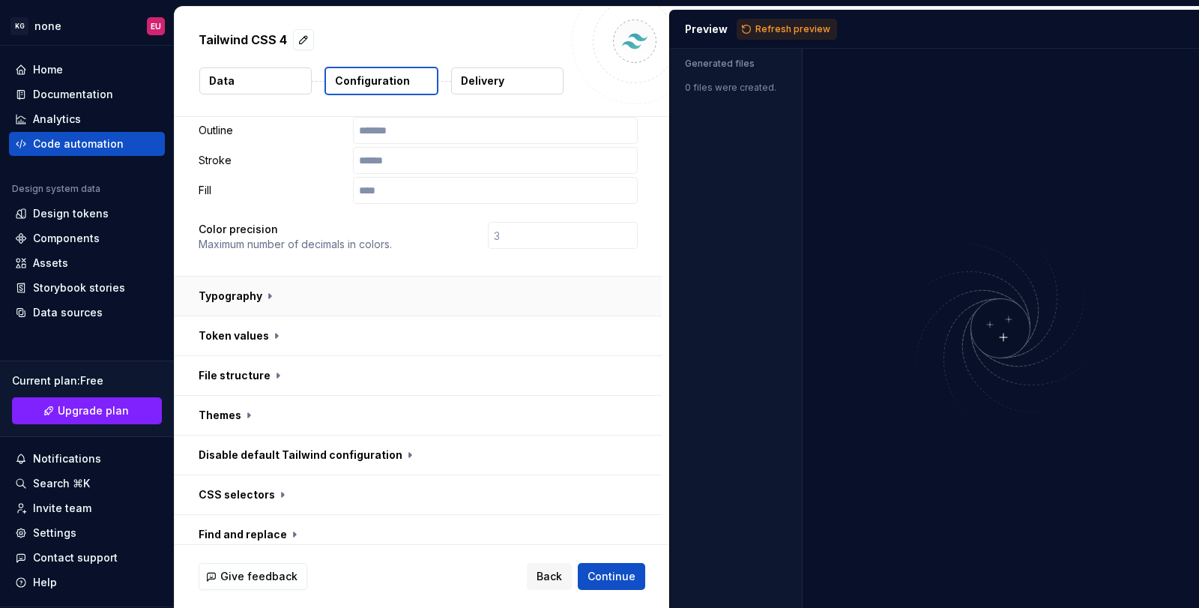
click at [242, 299] on button "button" at bounding box center [418, 295] width 487 height 39
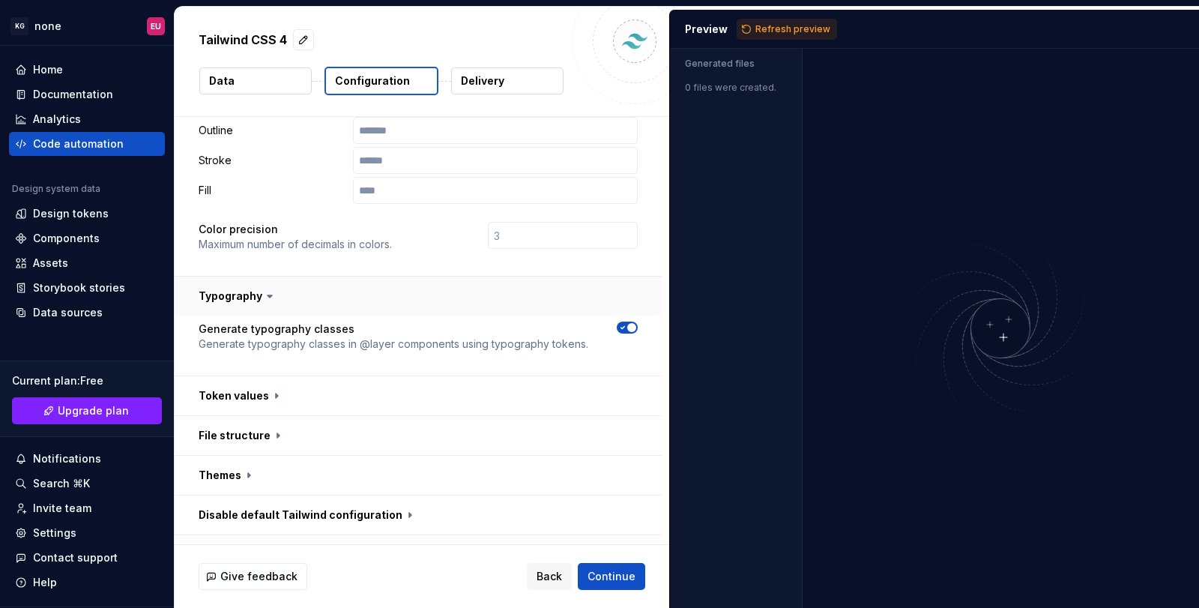
click at [245, 288] on button "button" at bounding box center [418, 295] width 487 height 39
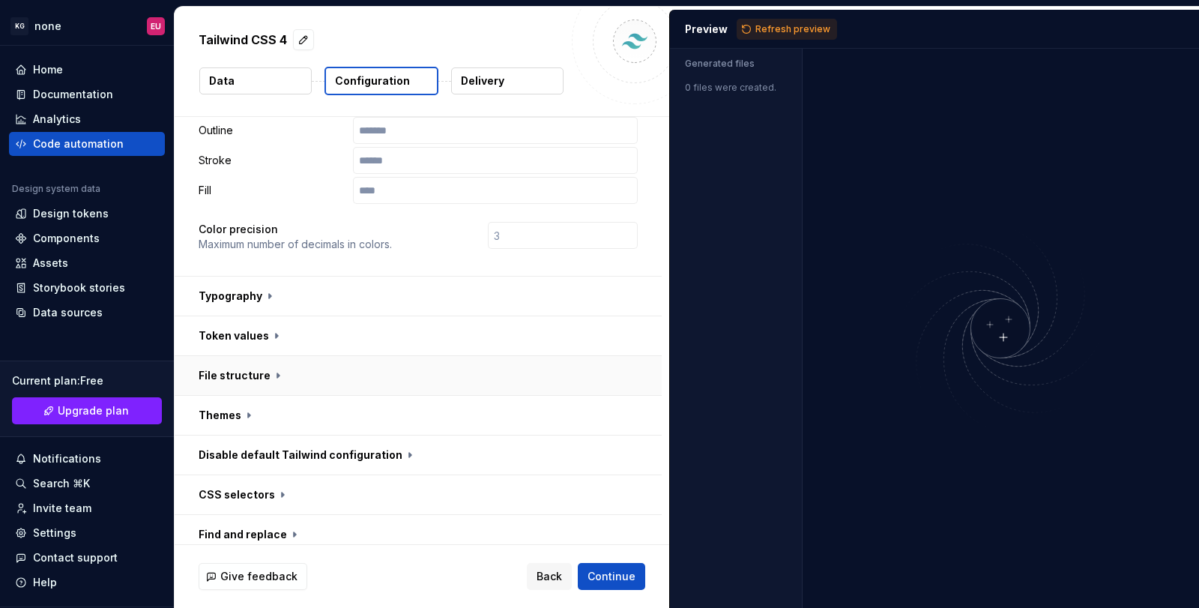
click at [250, 373] on button "button" at bounding box center [418, 375] width 487 height 39
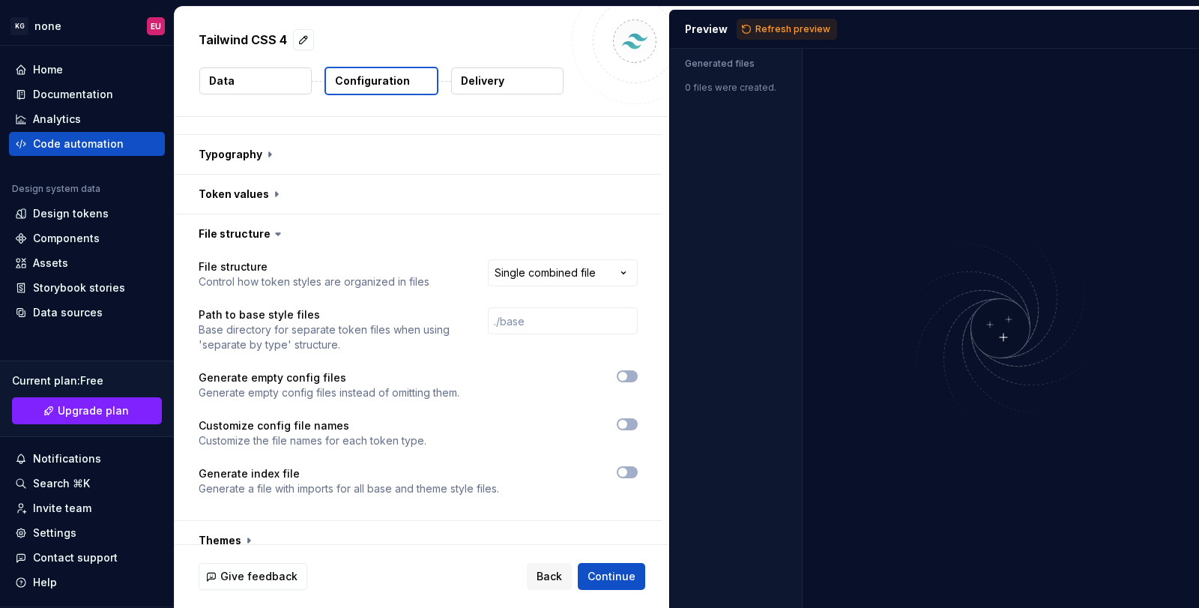
scroll to position [524, 0]
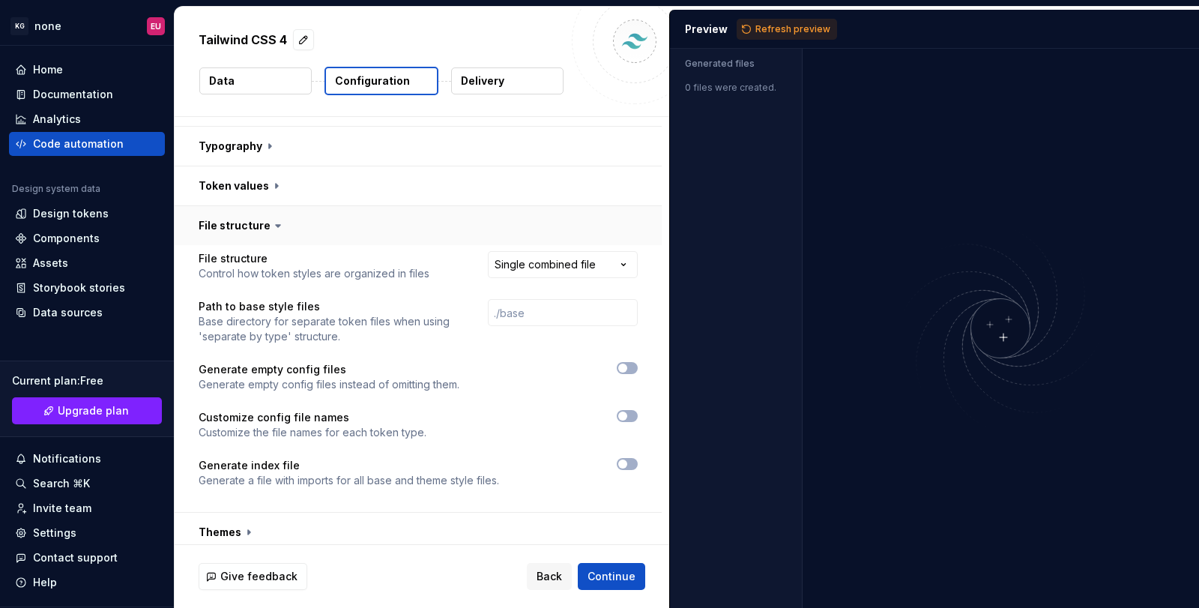
click at [250, 227] on button "button" at bounding box center [418, 225] width 487 height 39
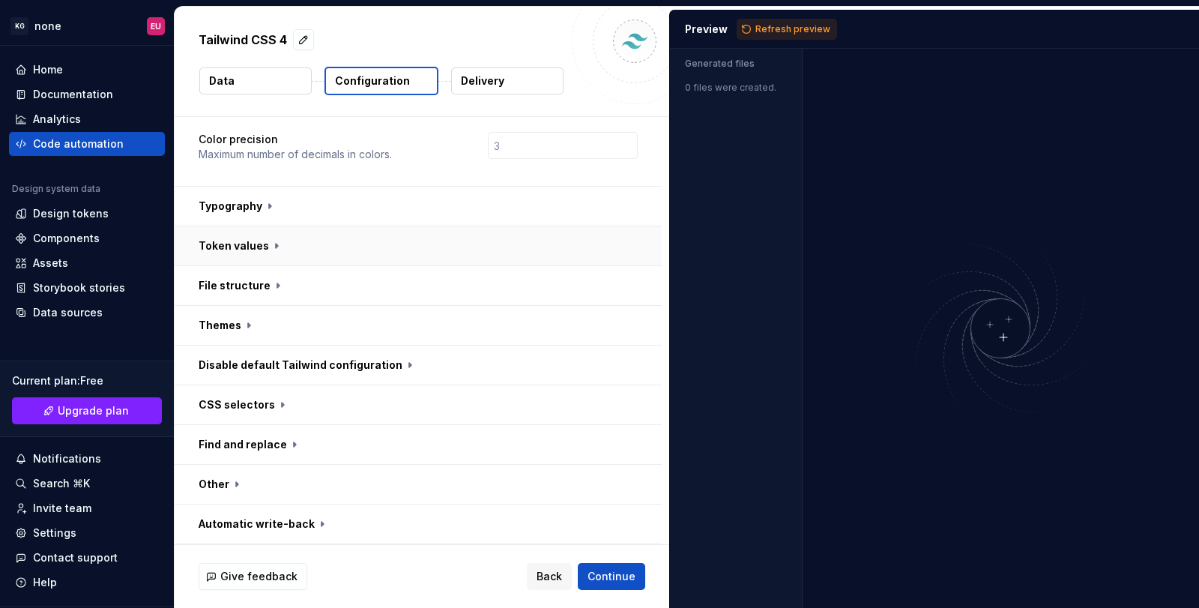
scroll to position [465, 0]
click at [223, 492] on button "button" at bounding box center [418, 484] width 487 height 39
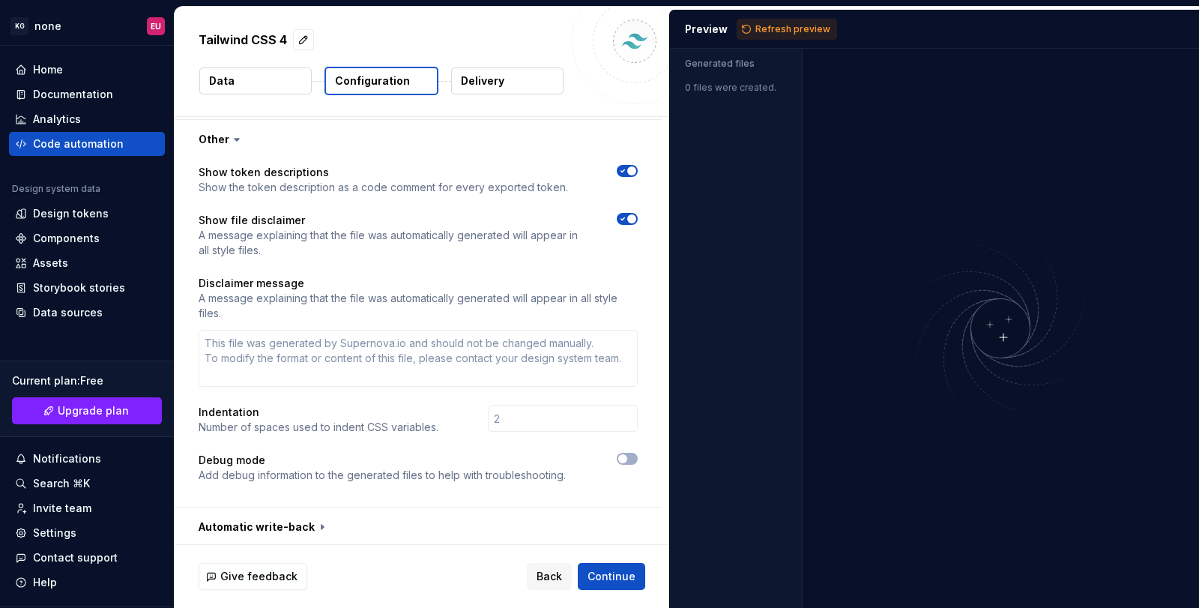
scroll to position [812, 0]
click at [626, 458] on span "button" at bounding box center [622, 455] width 9 height 9
click at [282, 521] on button "button" at bounding box center [418, 523] width 487 height 39
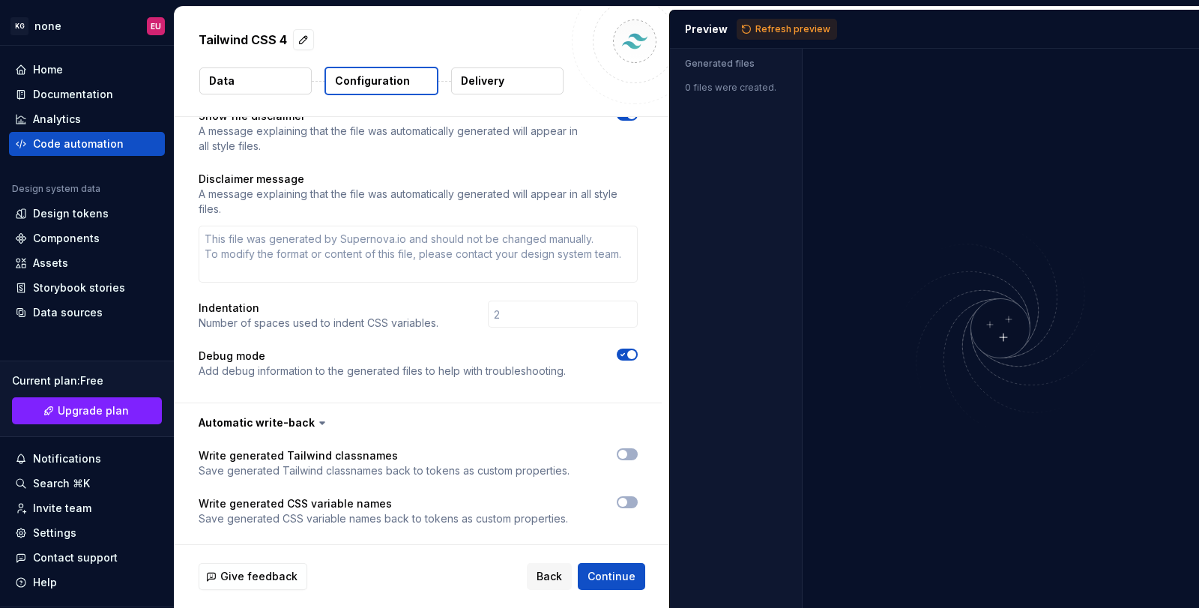
scroll to position [920, 0]
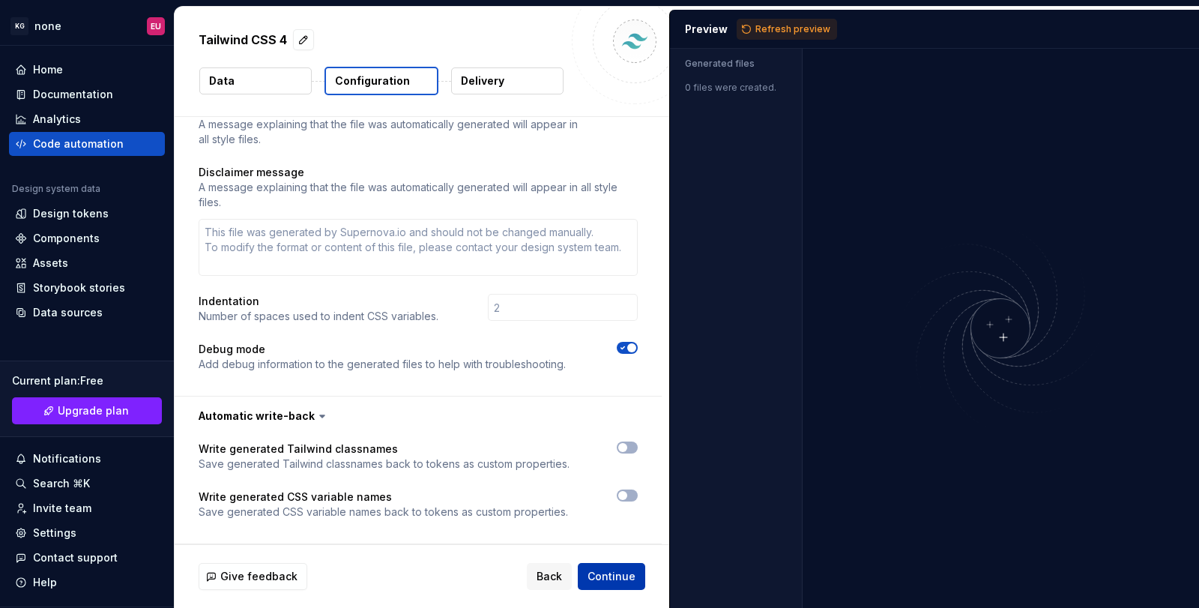
click at [599, 574] on span "Continue" at bounding box center [611, 576] width 48 height 15
type textarea "*"
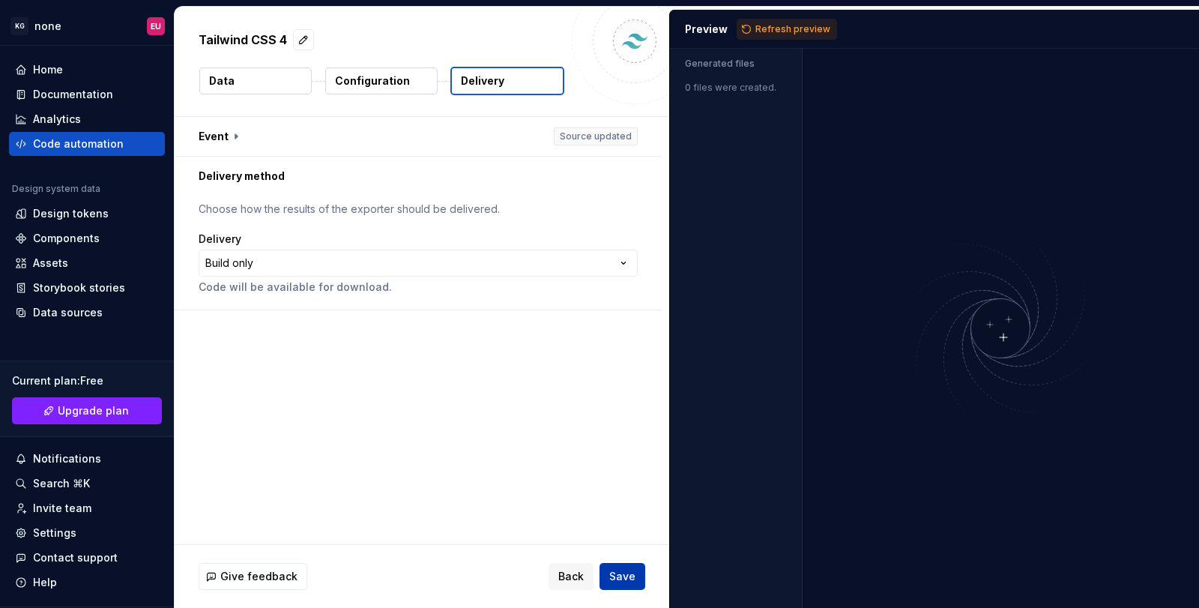
click at [620, 573] on span "Save" at bounding box center [622, 576] width 26 height 15
